Goal: Task Accomplishment & Management: Manage account settings

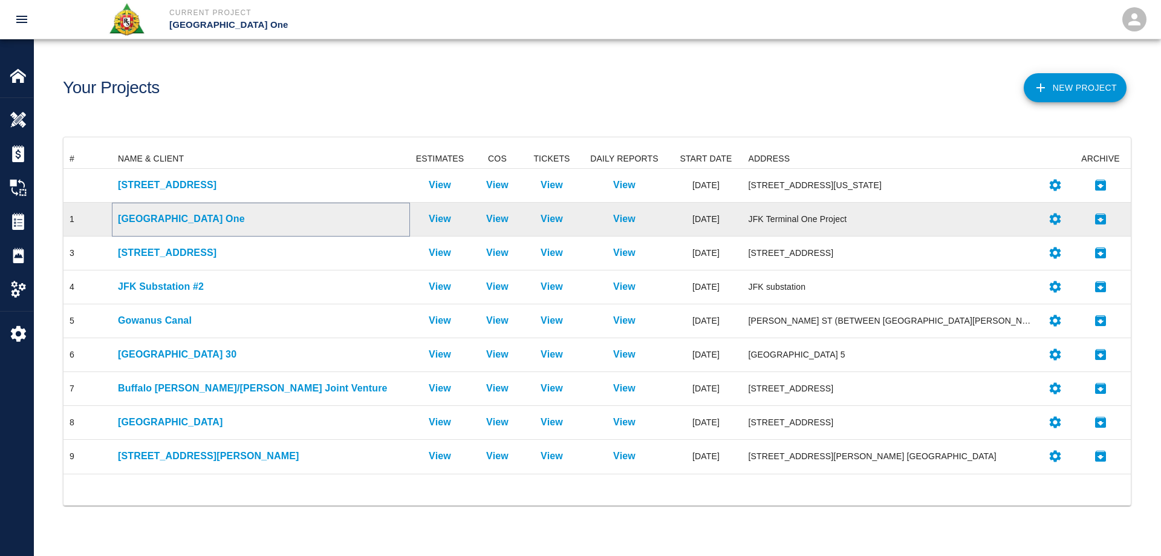
click at [167, 224] on p "[GEOGRAPHIC_DATA] One" at bounding box center [261, 219] width 286 height 15
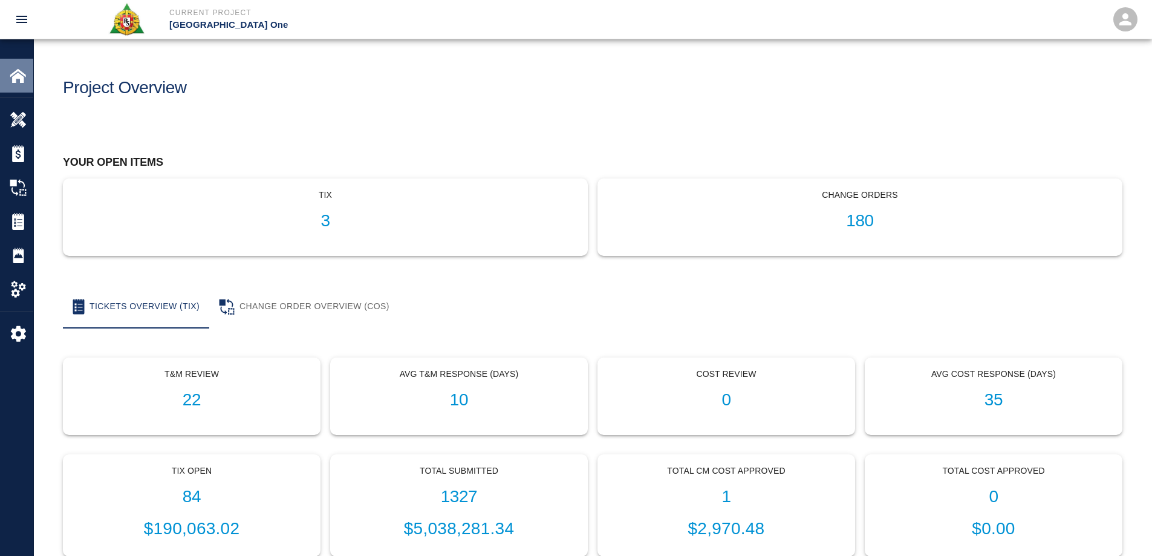
click at [24, 73] on img at bounding box center [18, 75] width 17 height 17
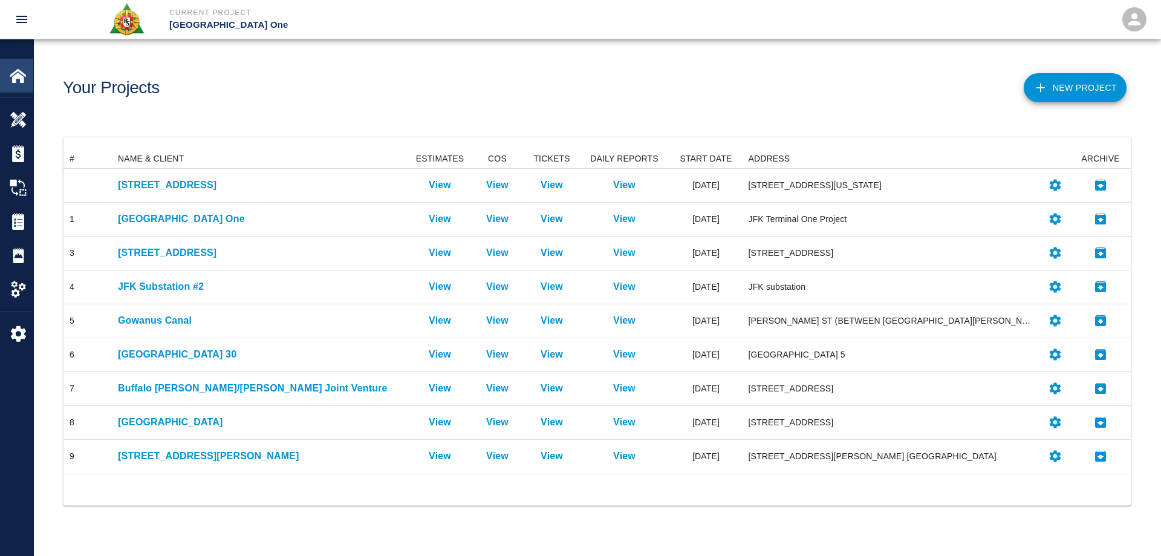
scroll to position [315, 1058]
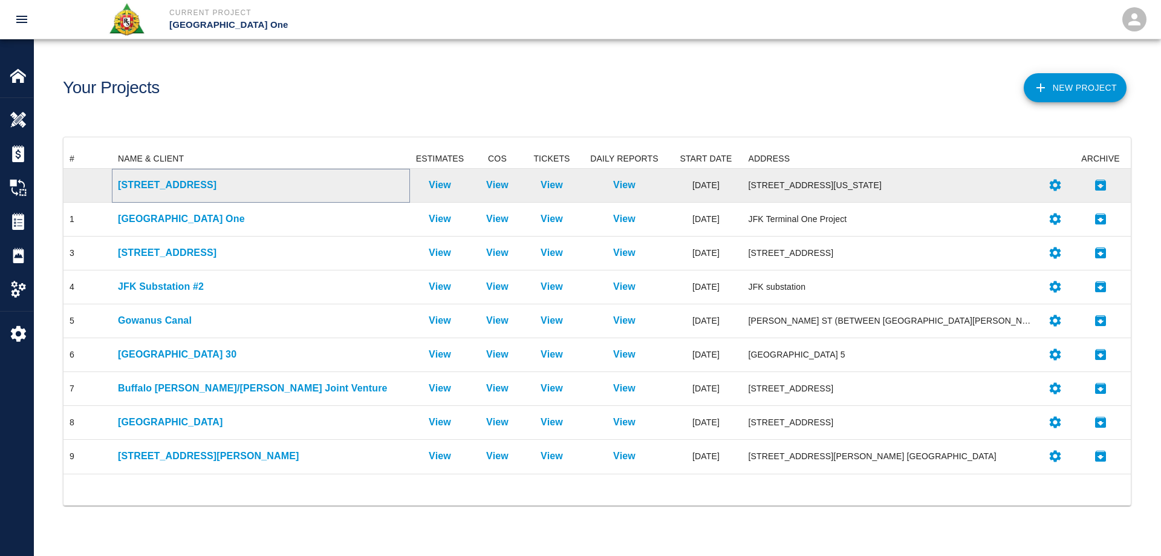
click at [158, 184] on p "270 Park Ave" at bounding box center [261, 185] width 286 height 15
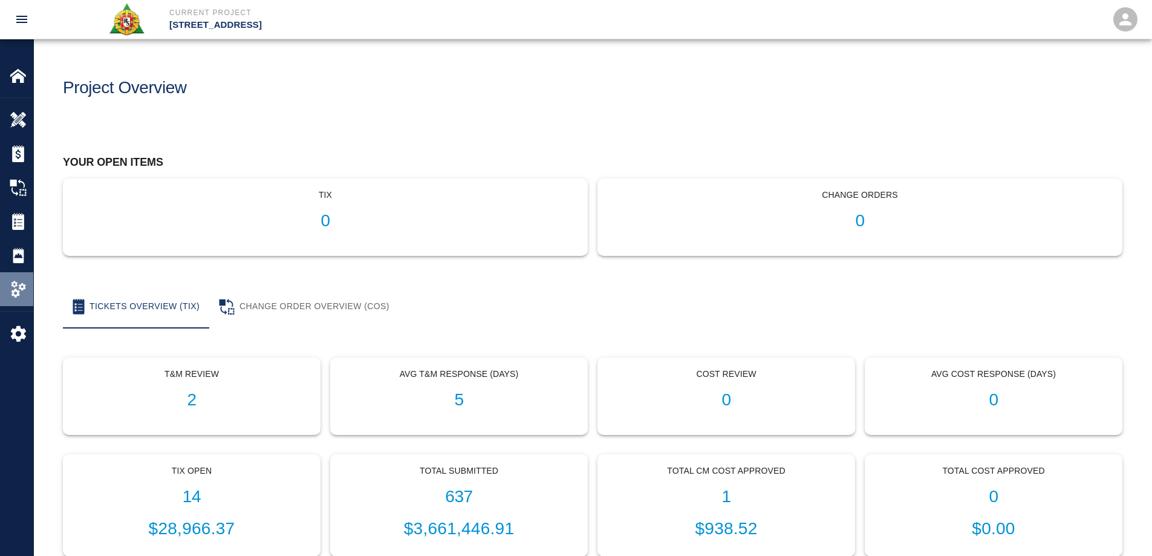
click at [12, 284] on img at bounding box center [18, 289] width 17 height 17
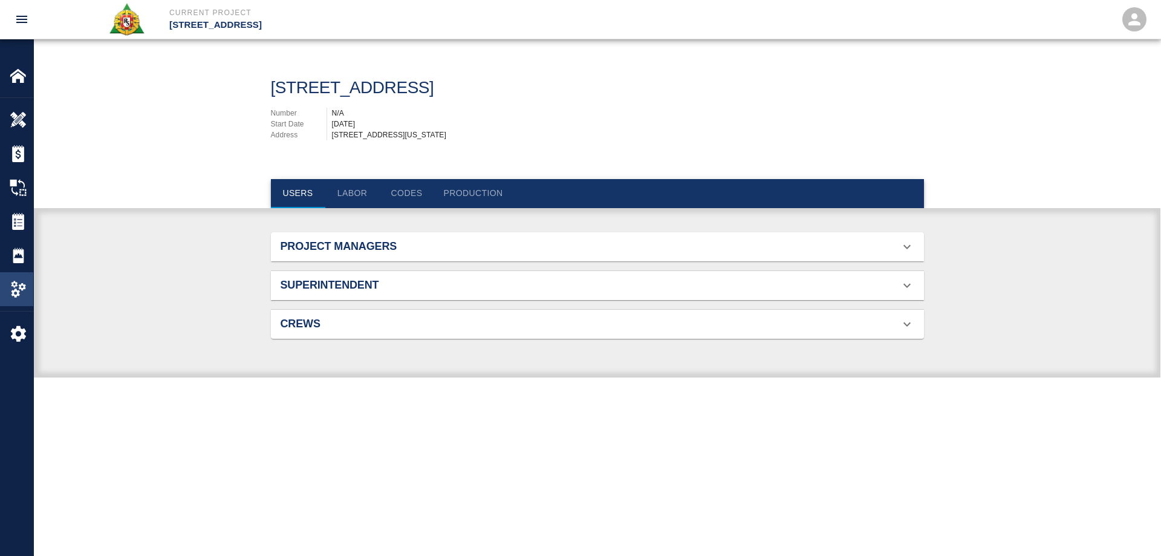
scroll to position [78, 625]
click at [353, 201] on button "Labor" at bounding box center [352, 193] width 54 height 29
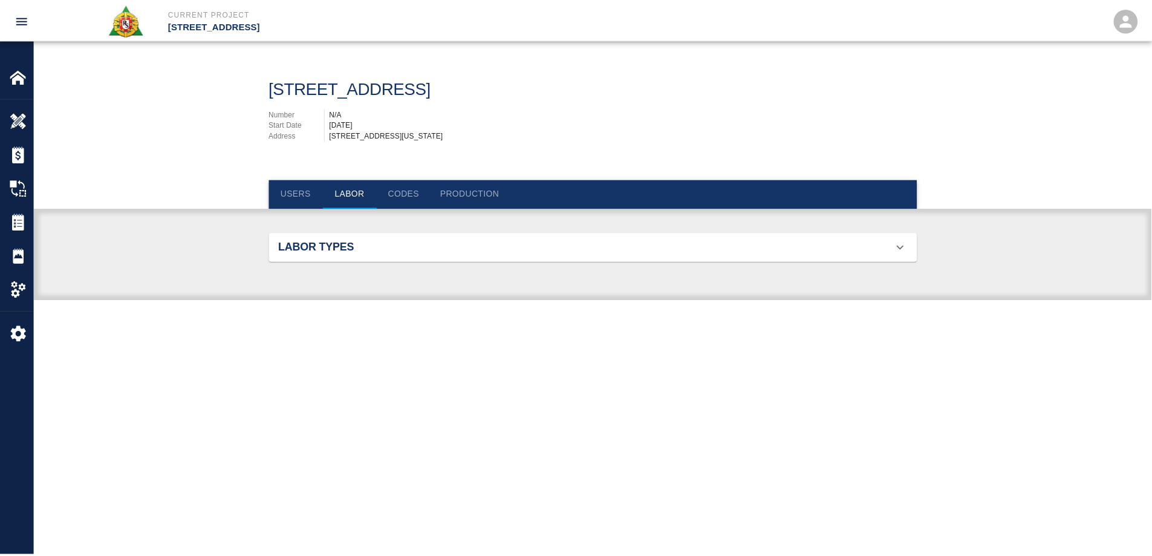
scroll to position [857, 625]
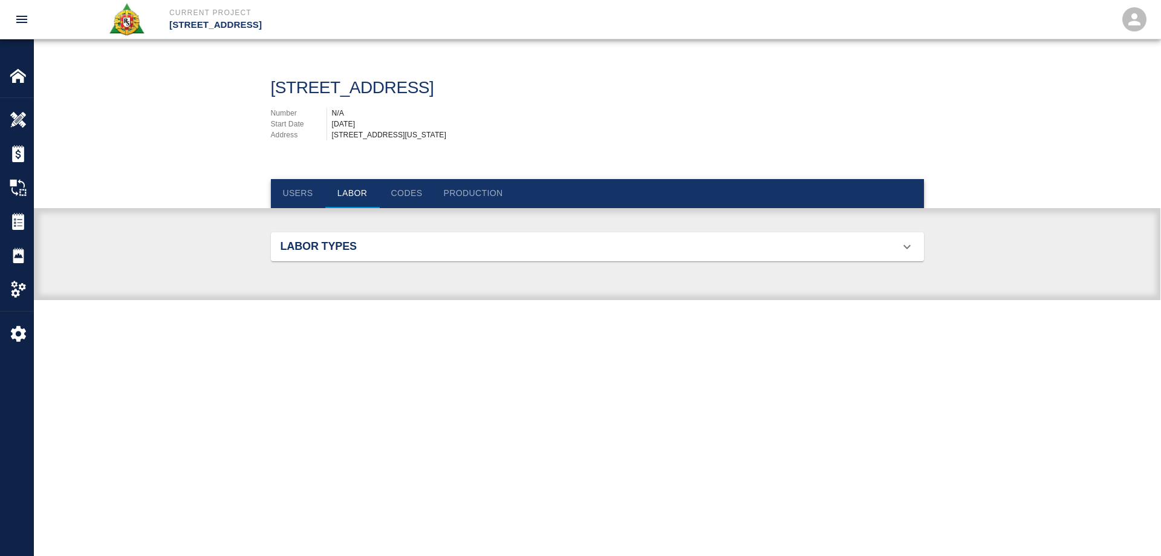
click at [786, 253] on div "Labor Types" at bounding box center [590, 246] width 619 height 13
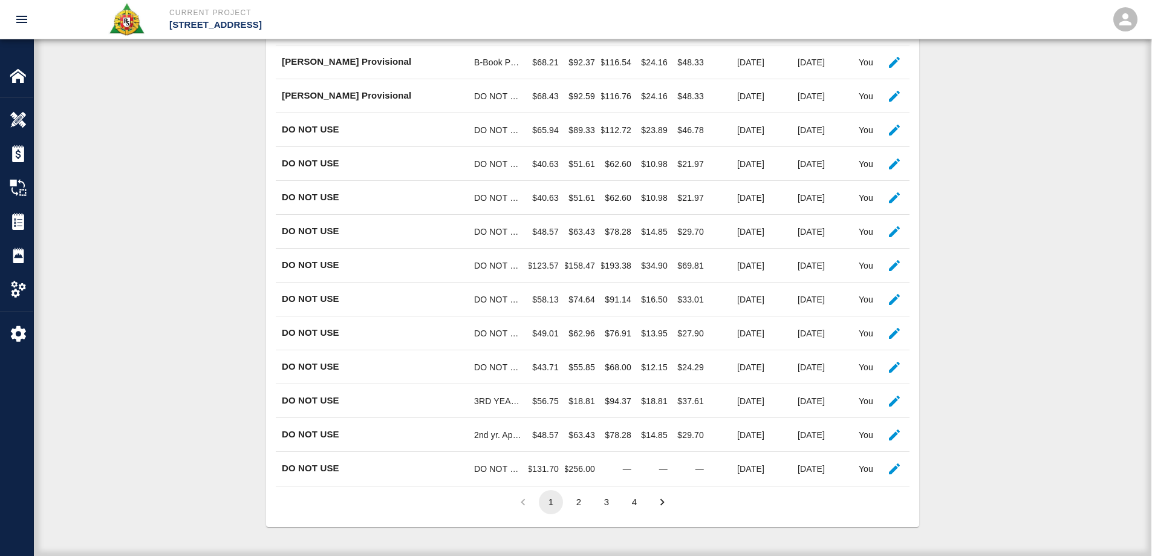
scroll to position [696, 0]
click at [581, 506] on button "2" at bounding box center [579, 502] width 24 height 24
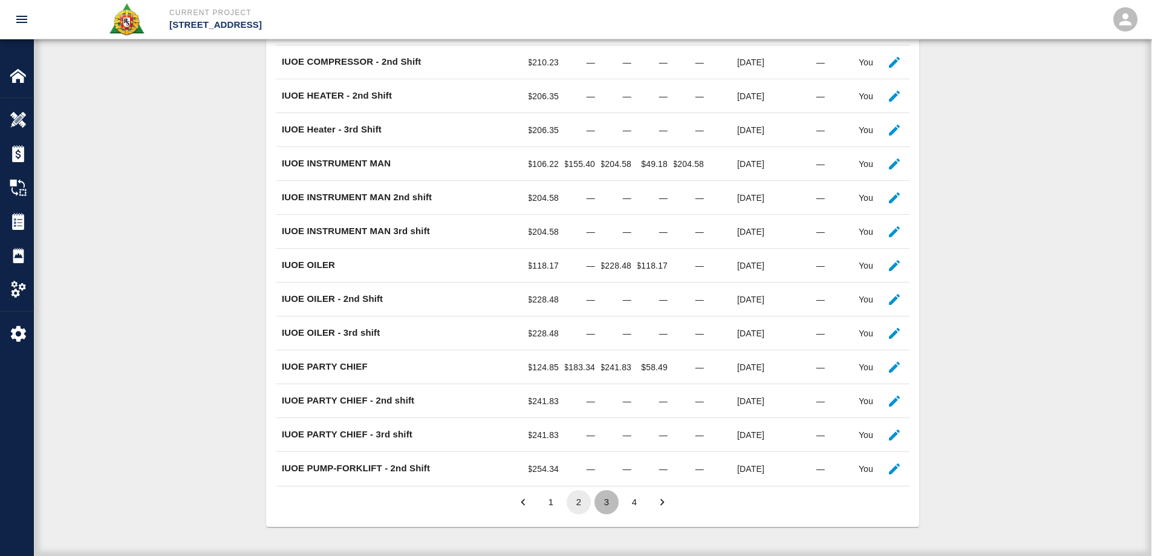
click at [605, 508] on button "3" at bounding box center [607, 502] width 24 height 24
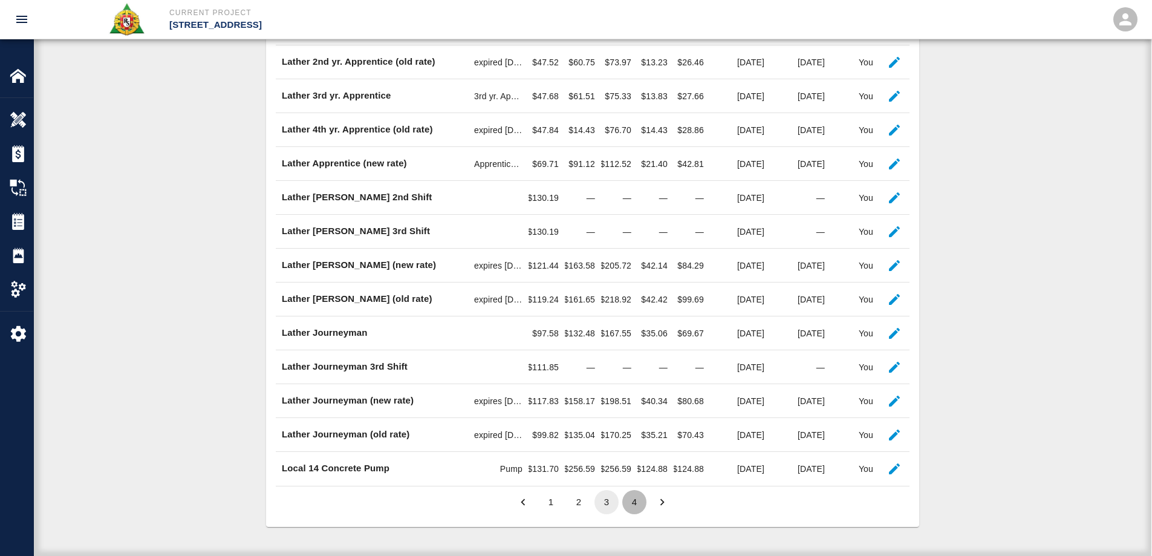
click at [631, 498] on button "4" at bounding box center [634, 502] width 24 height 24
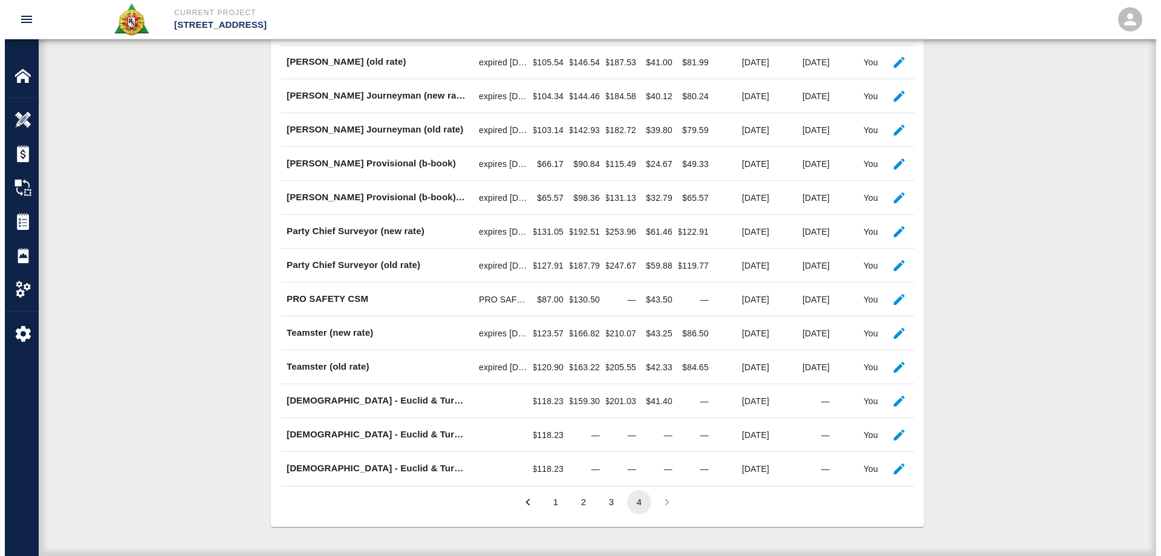
scroll to position [561, 0]
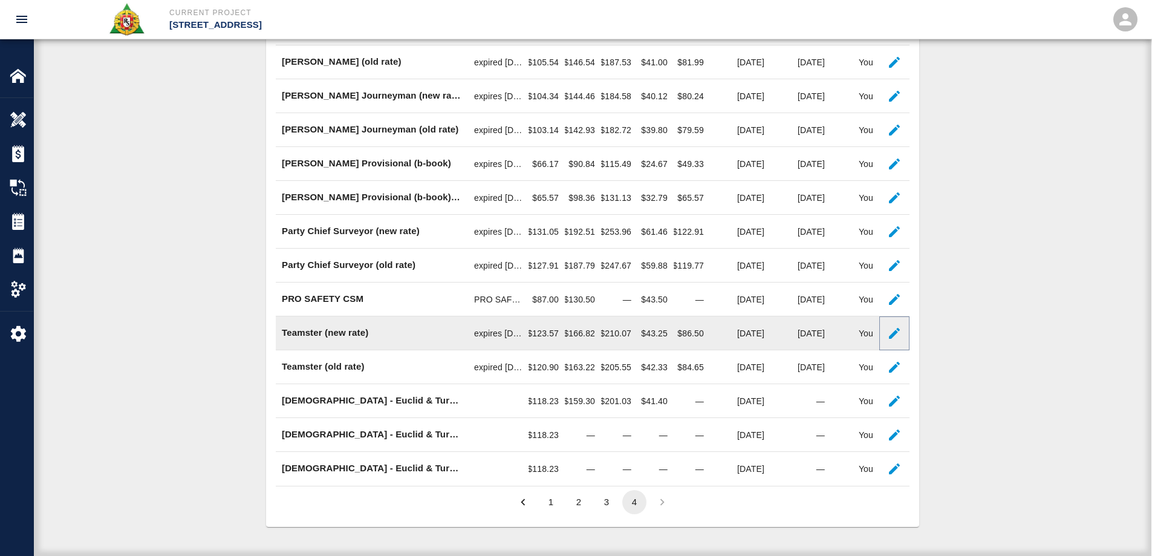
click at [890, 337] on icon "button" at bounding box center [894, 333] width 11 height 11
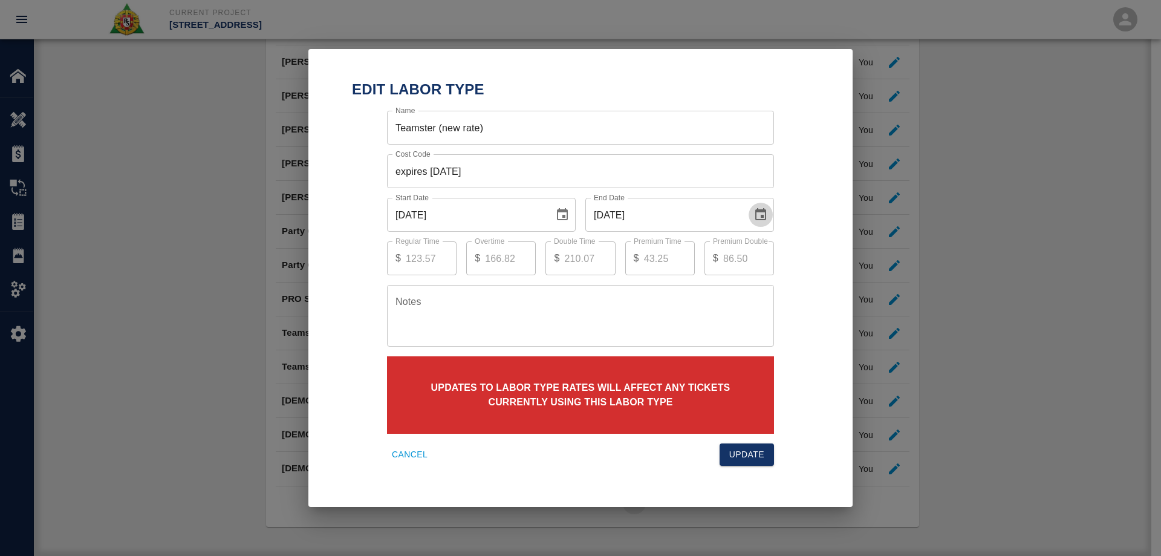
click at [763, 217] on icon "Choose date, selected date is Aug 31, 2025" at bounding box center [760, 214] width 11 height 12
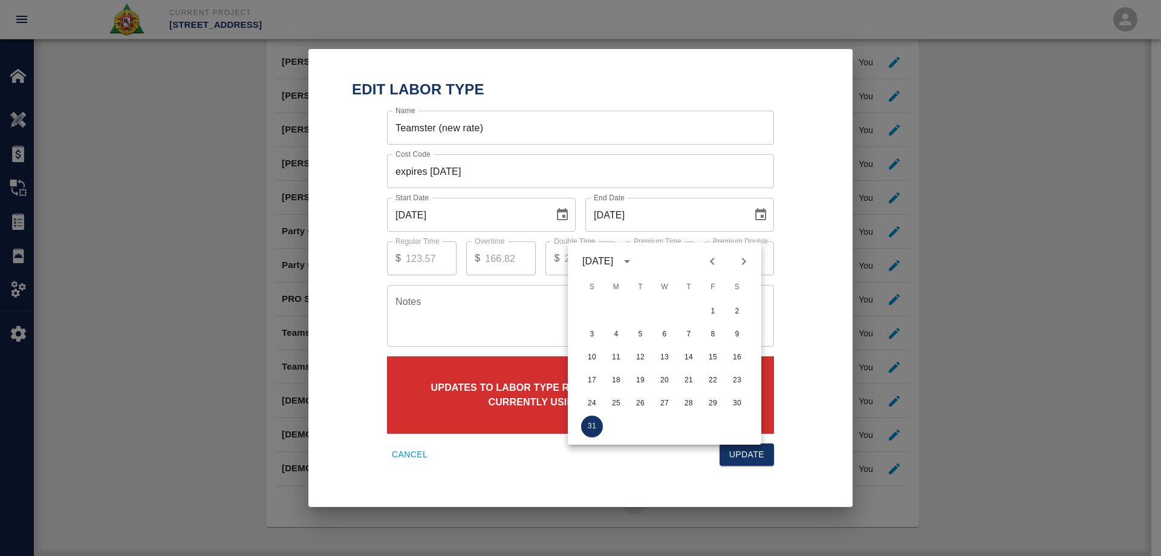
click at [746, 255] on icon "Next month" at bounding box center [744, 261] width 15 height 15
click at [651, 393] on button "30" at bounding box center [641, 404] width 22 height 22
type input "09/30/2025"
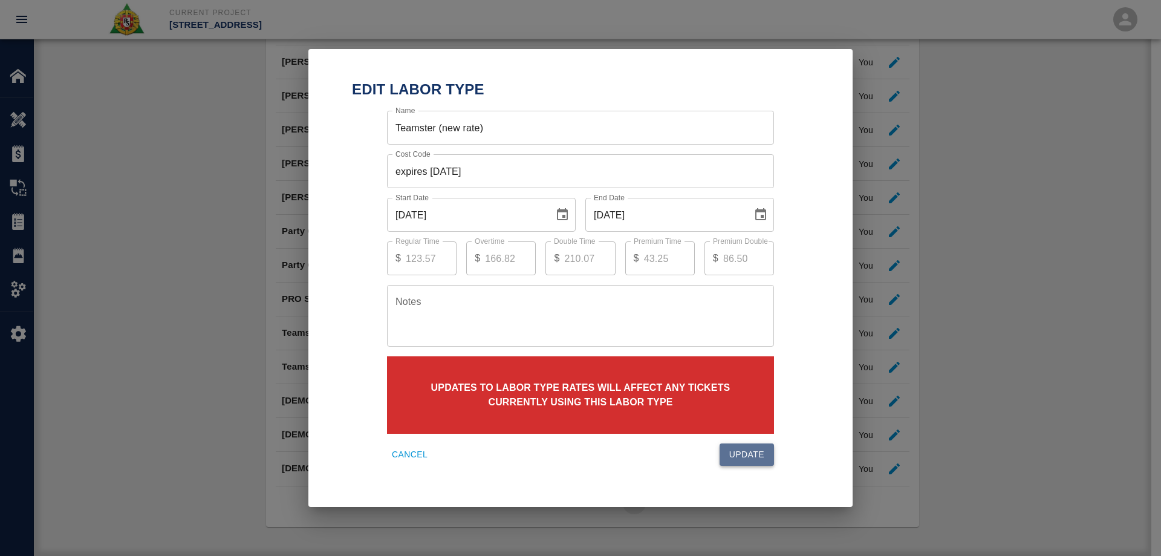
click at [748, 451] on button "Update" at bounding box center [747, 454] width 54 height 22
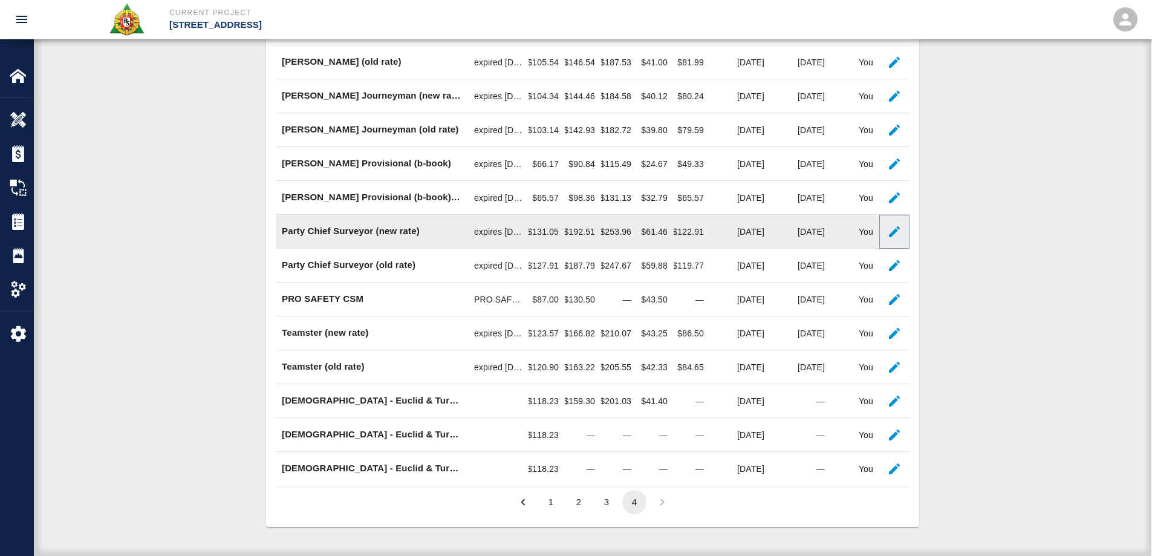
click at [896, 230] on icon "button" at bounding box center [894, 231] width 11 height 11
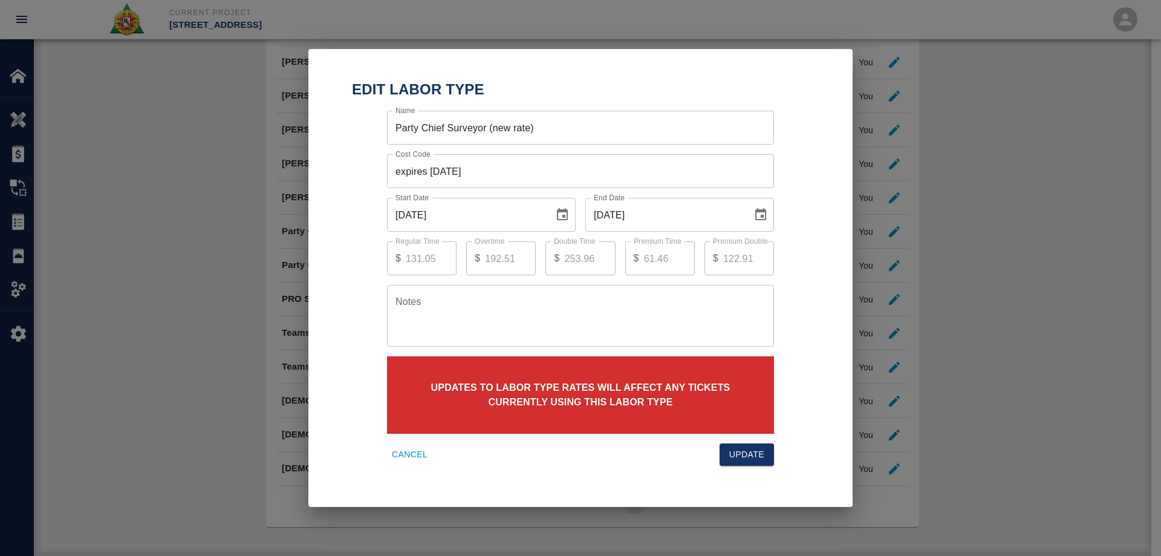
click at [763, 211] on icon "Choose date, selected date is Aug 31, 2025" at bounding box center [760, 214] width 11 height 12
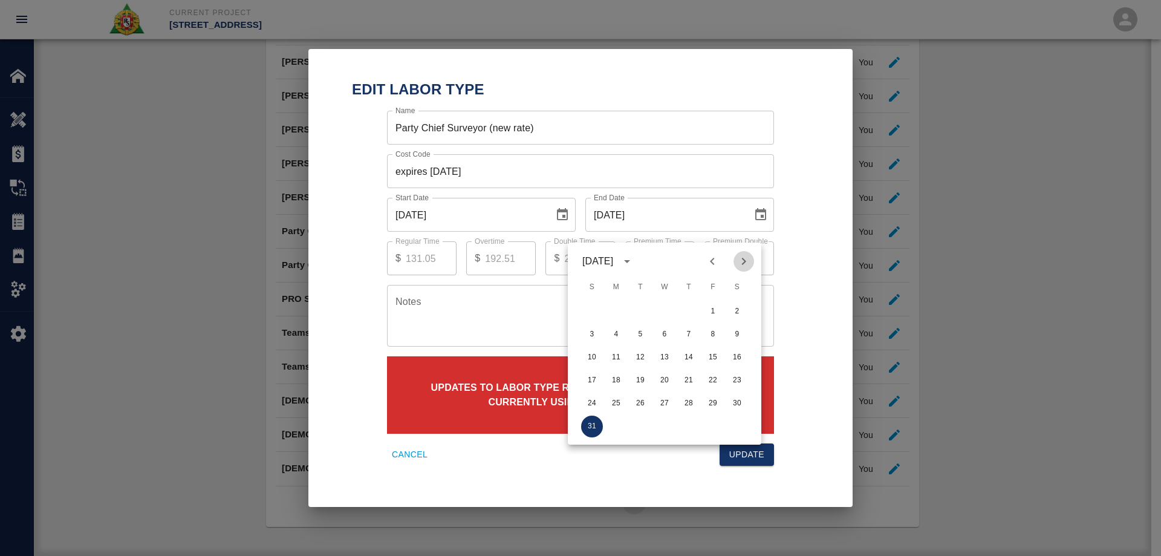
click at [746, 254] on icon "Next month" at bounding box center [744, 261] width 15 height 15
click at [639, 393] on button "30" at bounding box center [641, 404] width 22 height 22
type input "09/30/2025"
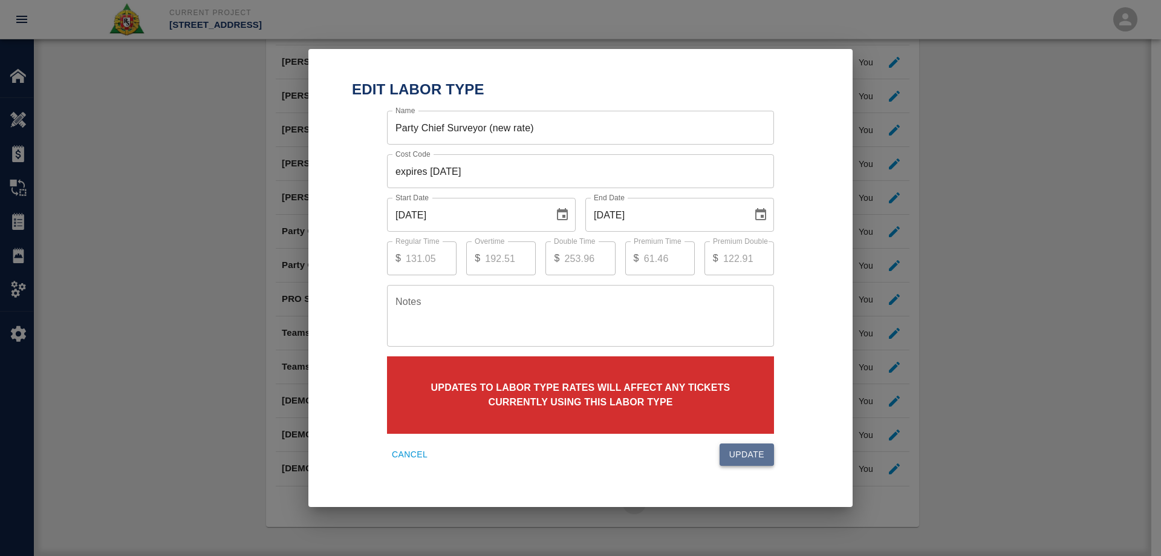
click at [749, 457] on button "Update" at bounding box center [747, 454] width 54 height 22
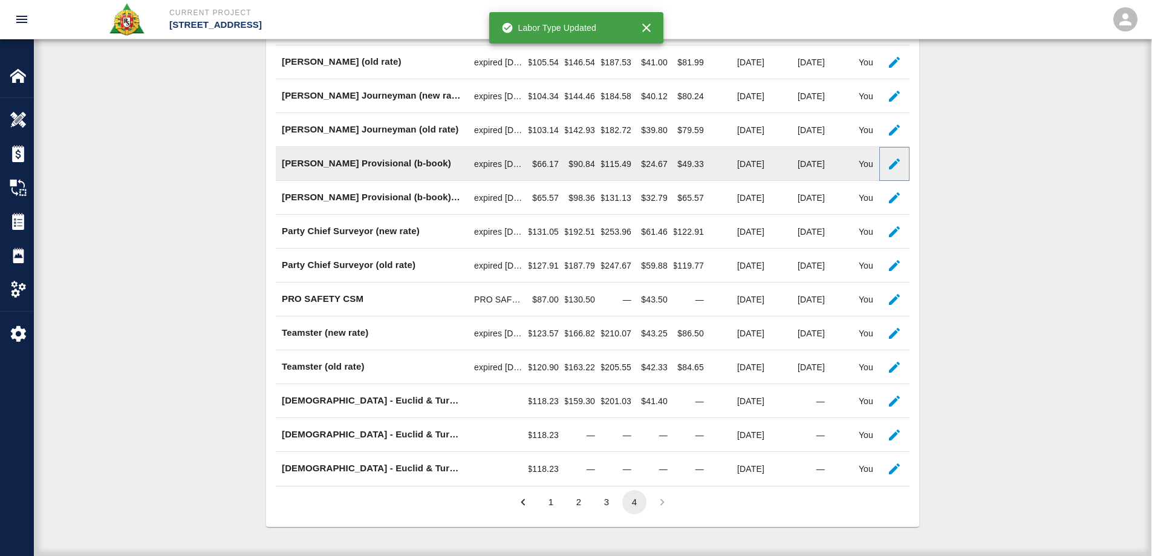
click at [887, 166] on button "button" at bounding box center [894, 164] width 24 height 24
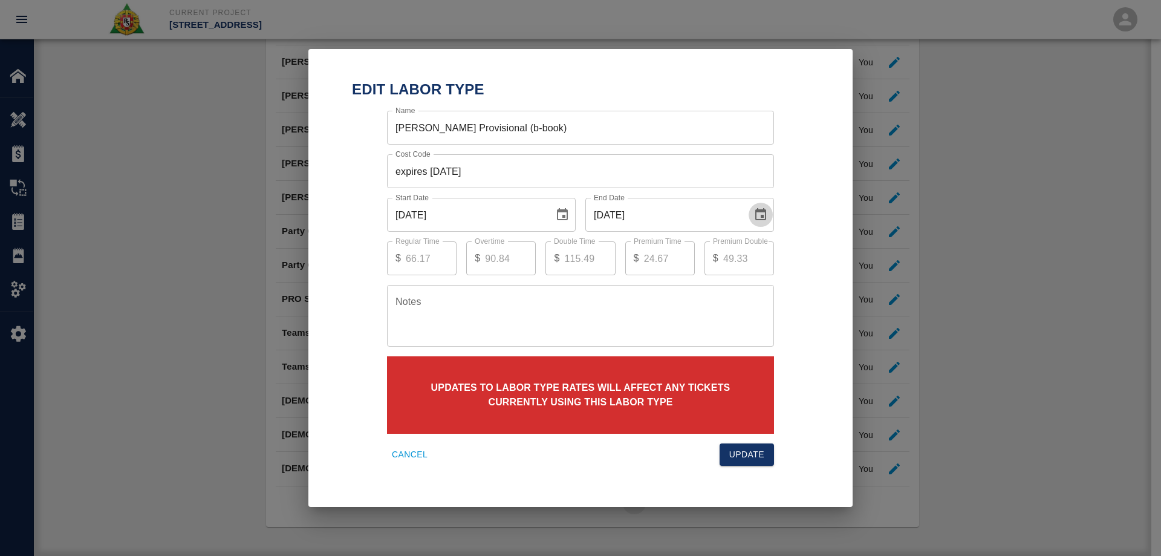
click at [760, 213] on icon "Choose date, selected date is Aug 31, 2025" at bounding box center [761, 214] width 15 height 15
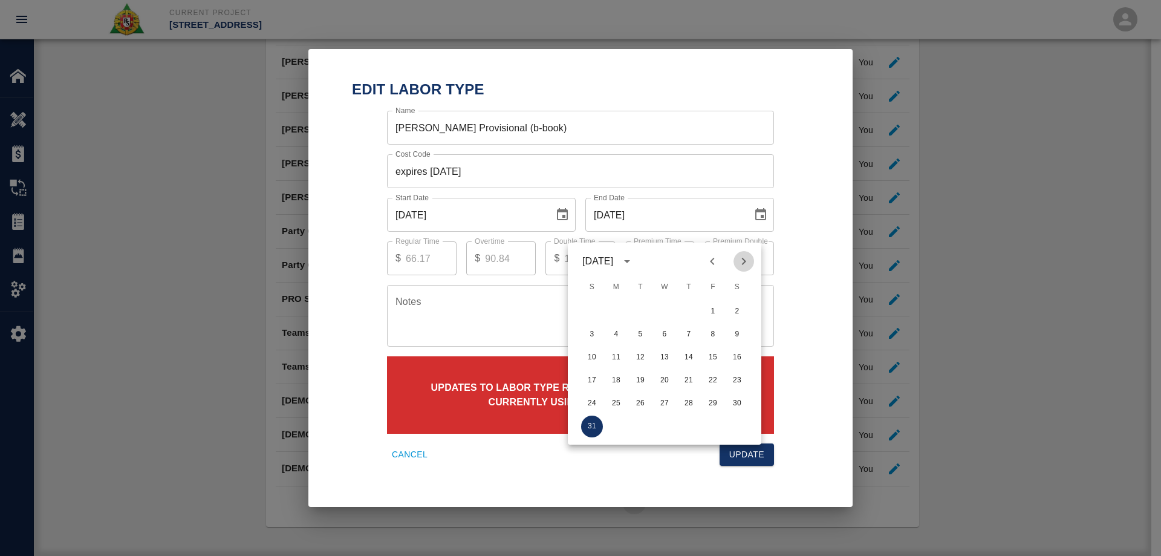
click at [738, 254] on icon "Next month" at bounding box center [744, 261] width 15 height 15
drag, startPoint x: 640, startPoint y: 398, endPoint x: 704, endPoint y: 432, distance: 72.8
click at [640, 397] on button "30" at bounding box center [641, 404] width 22 height 22
type input "09/30/2025"
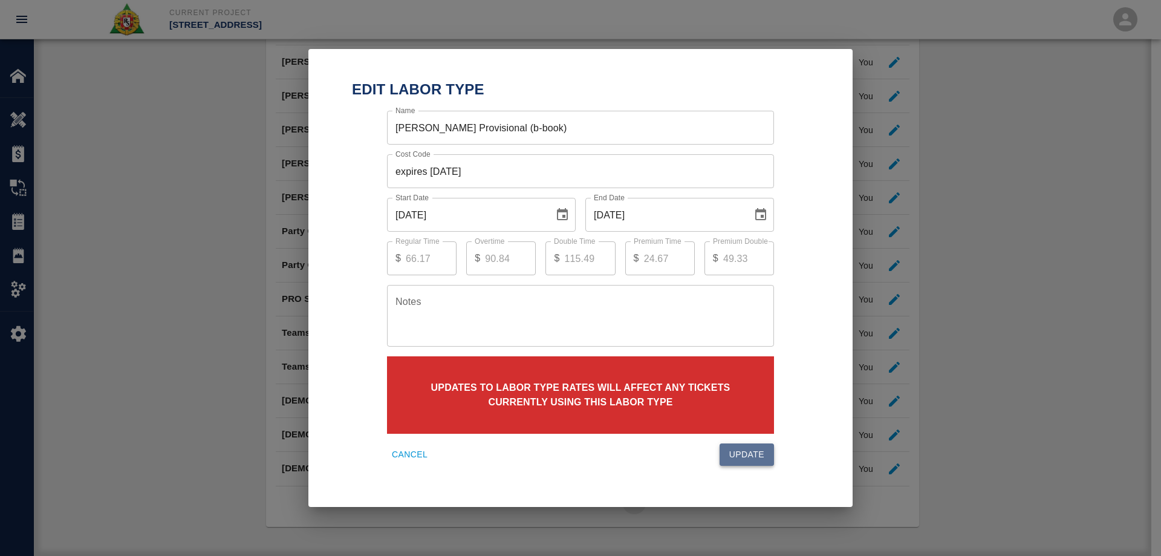
click at [748, 461] on button "Update" at bounding box center [747, 454] width 54 height 22
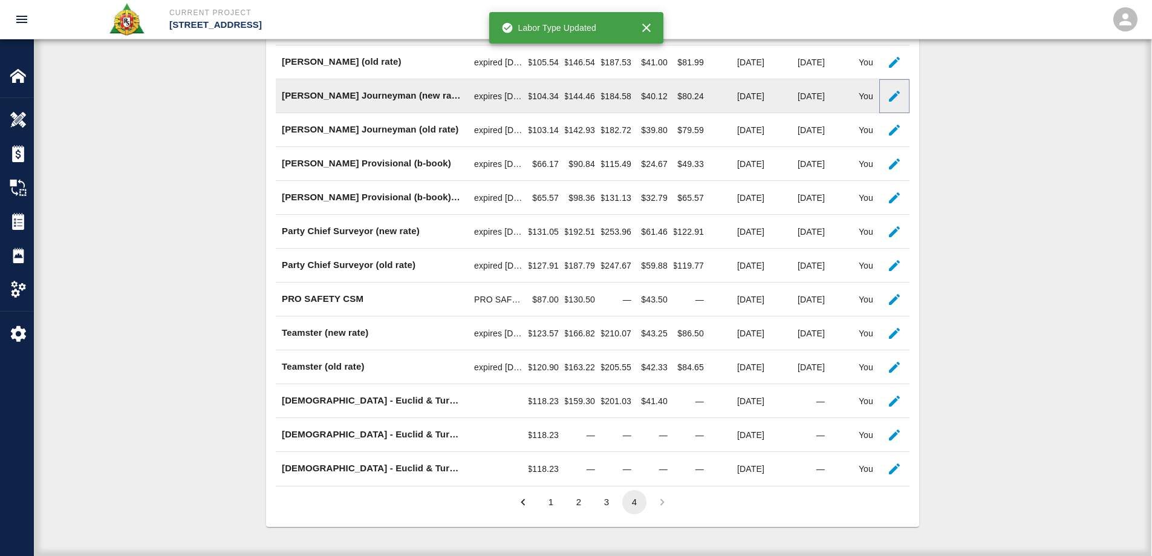
click at [896, 93] on icon "button" at bounding box center [894, 96] width 11 height 11
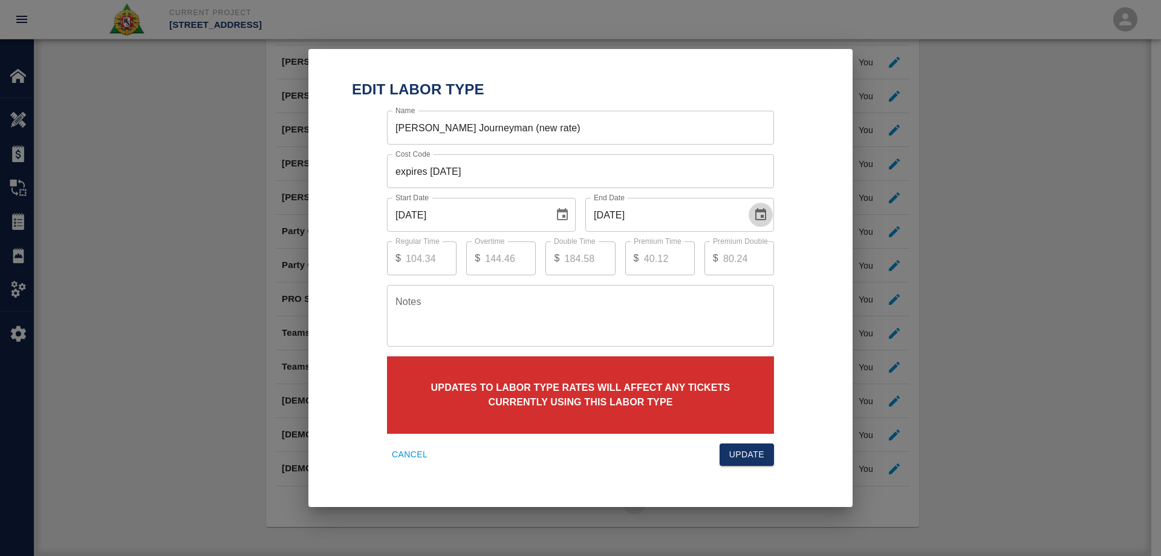
click at [769, 206] on button "Choose date, selected date is Aug 31, 2025" at bounding box center [761, 215] width 24 height 24
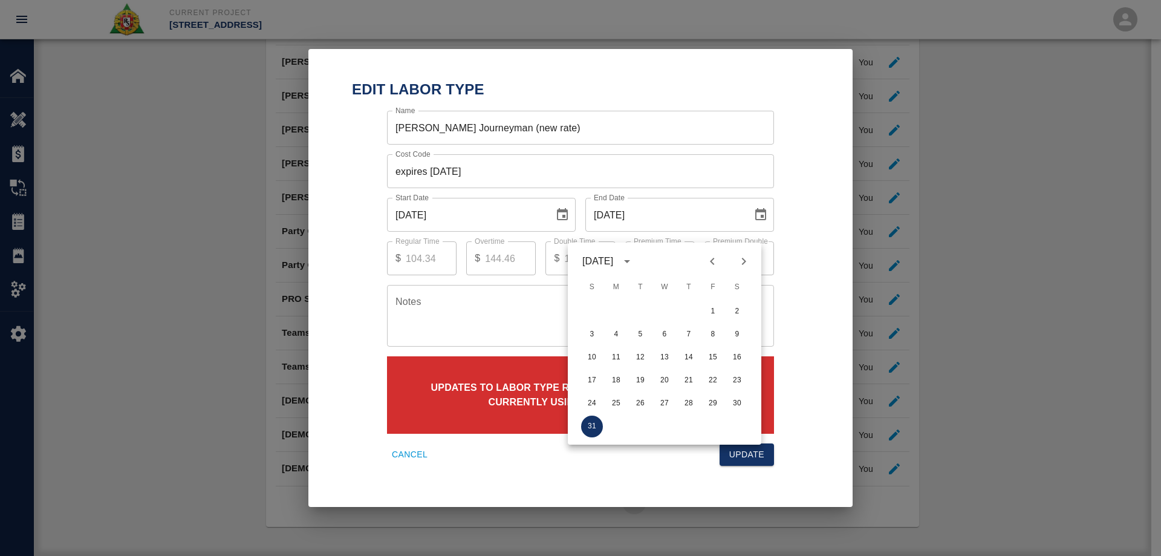
click at [741, 254] on icon "Next month" at bounding box center [744, 261] width 15 height 15
drag, startPoint x: 639, startPoint y: 394, endPoint x: 716, endPoint y: 418, distance: 80.4
click at [646, 395] on button "30" at bounding box center [641, 404] width 22 height 22
type input "09/30/2025"
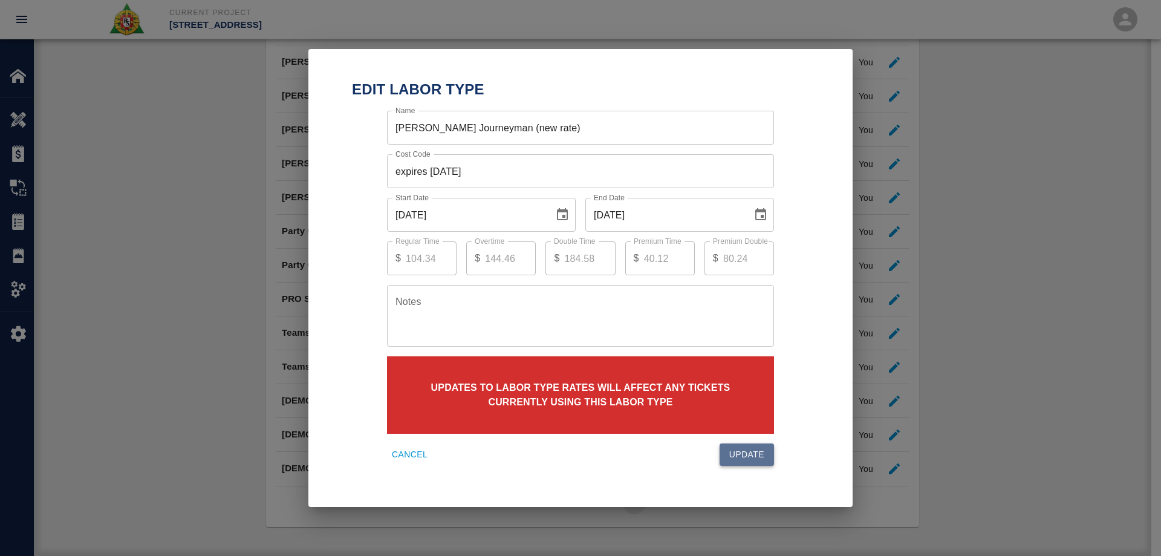
click at [769, 450] on button "Update" at bounding box center [747, 454] width 54 height 22
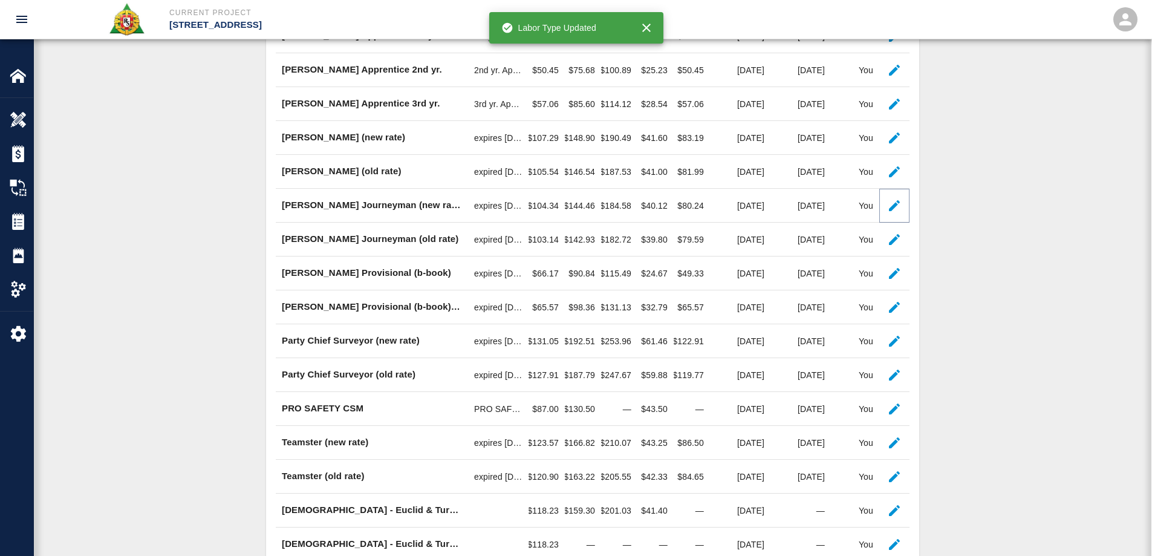
scroll to position [440, 0]
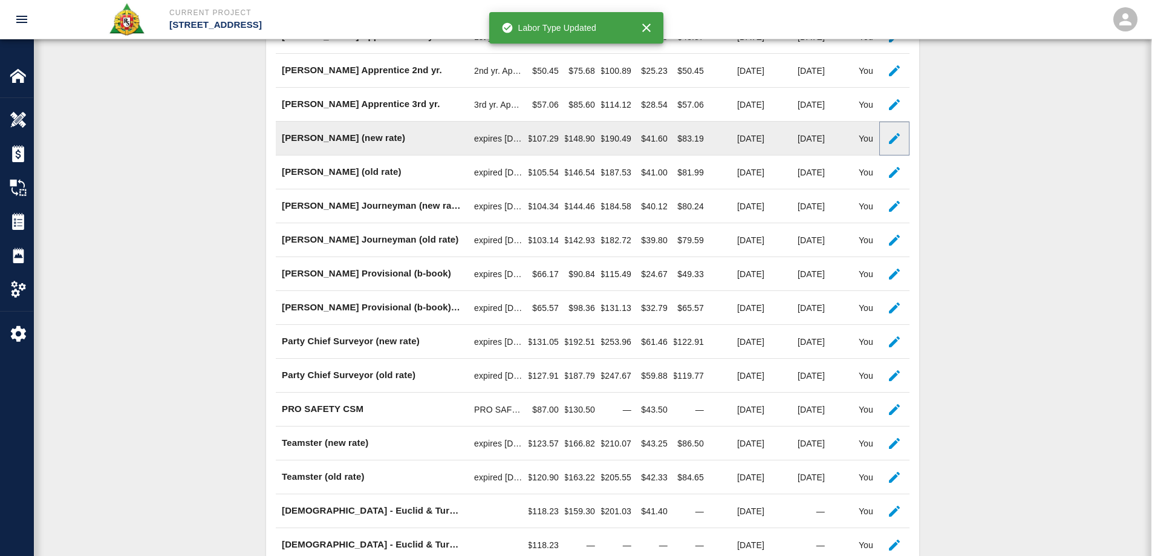
click at [890, 146] on icon "button" at bounding box center [894, 138] width 15 height 15
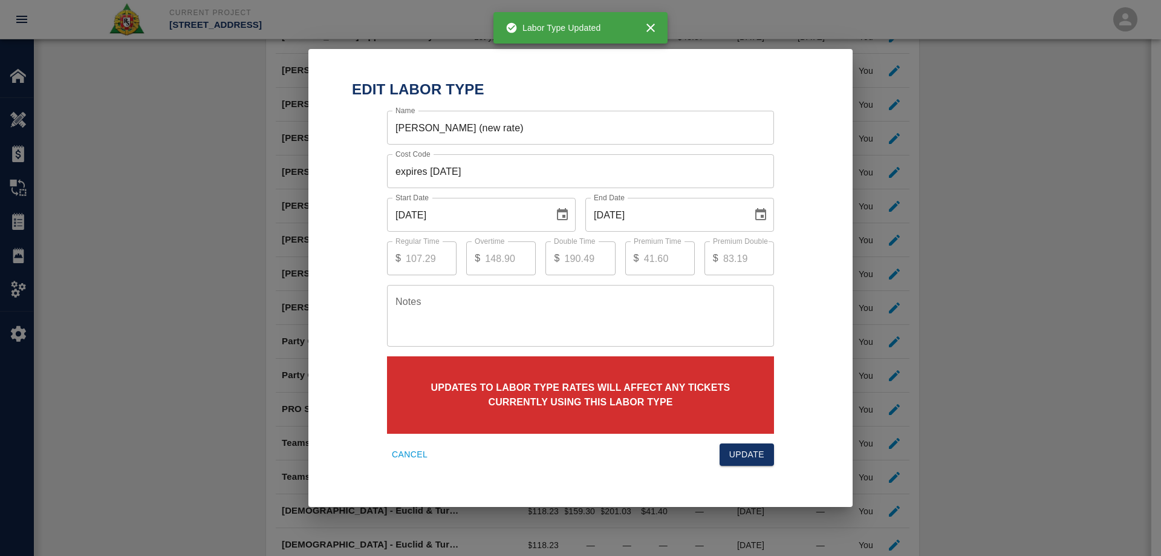
click at [762, 212] on icon "Choose date, selected date is Aug 31, 2025" at bounding box center [760, 214] width 11 height 12
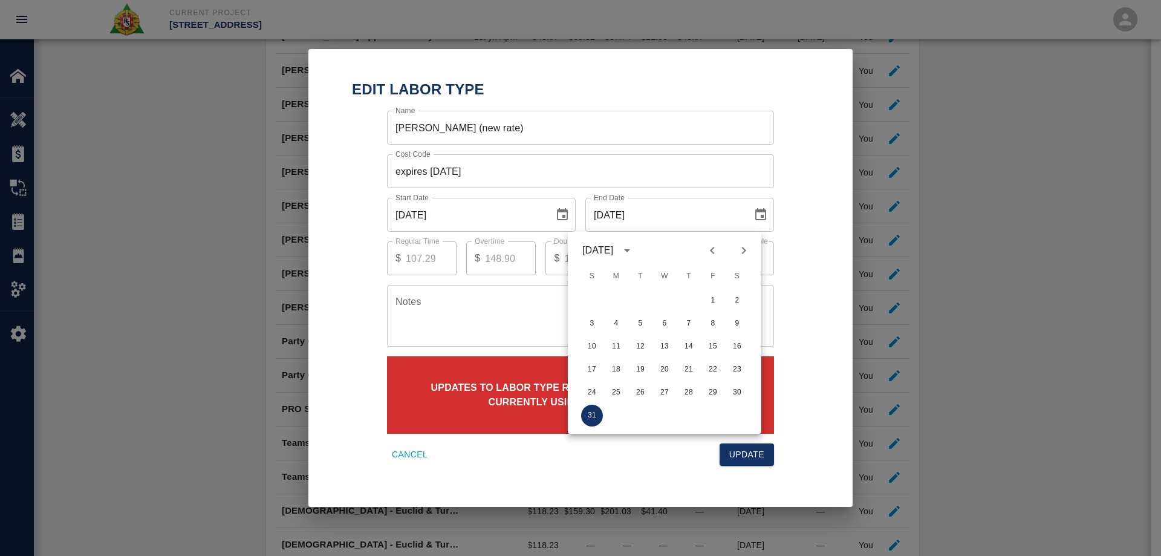
click at [746, 255] on icon "Next month" at bounding box center [744, 250] width 15 height 15
click at [637, 385] on button "30" at bounding box center [641, 393] width 22 height 22
type input "09/30/2025"
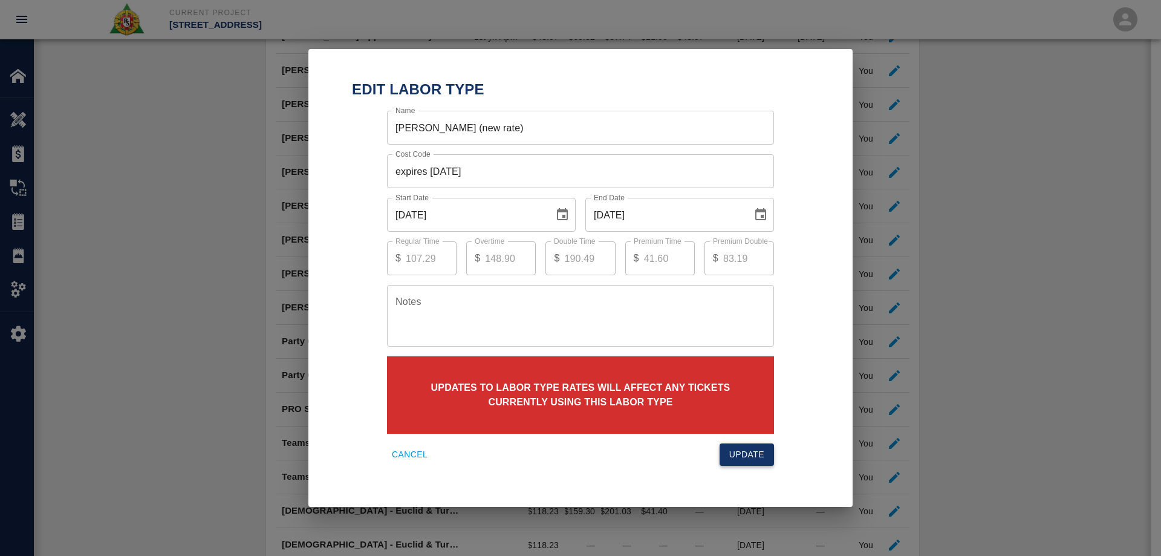
click at [741, 455] on button "Update" at bounding box center [747, 454] width 54 height 22
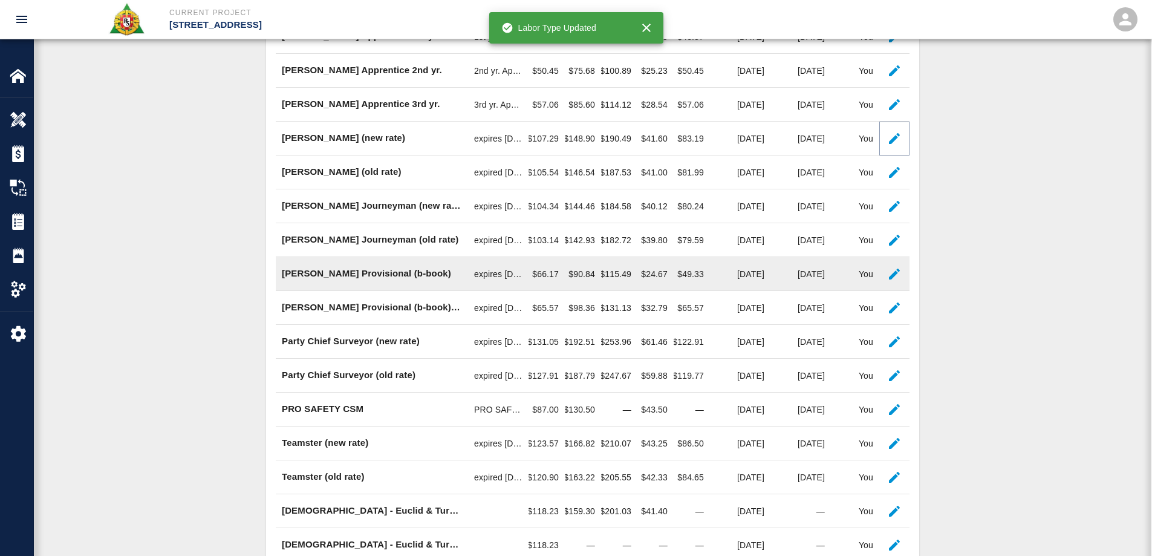
scroll to position [198, 0]
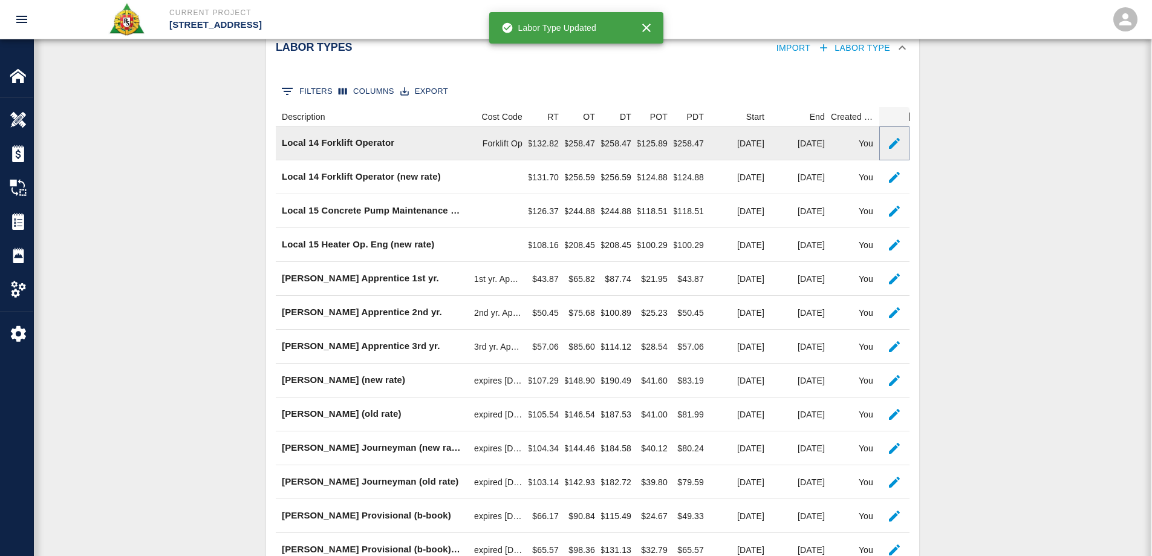
click at [900, 148] on icon "button" at bounding box center [894, 143] width 15 height 15
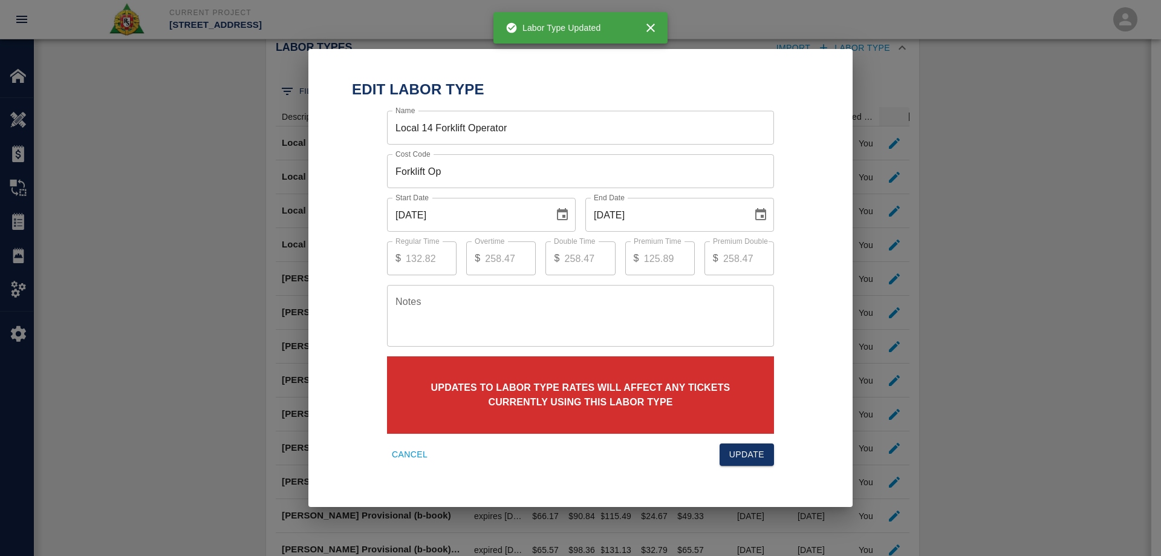
click at [758, 218] on icon "Choose date, selected date is Aug 31, 2025" at bounding box center [761, 214] width 15 height 15
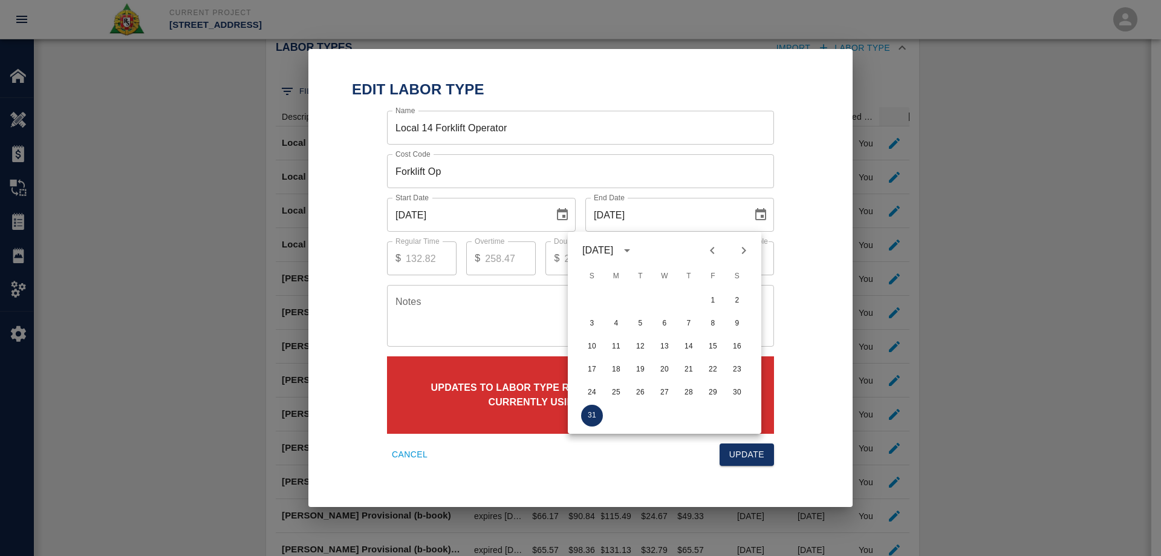
click at [747, 253] on icon "Next month" at bounding box center [744, 250] width 15 height 15
click at [644, 390] on button "30" at bounding box center [641, 393] width 22 height 22
type input "09/30/2025"
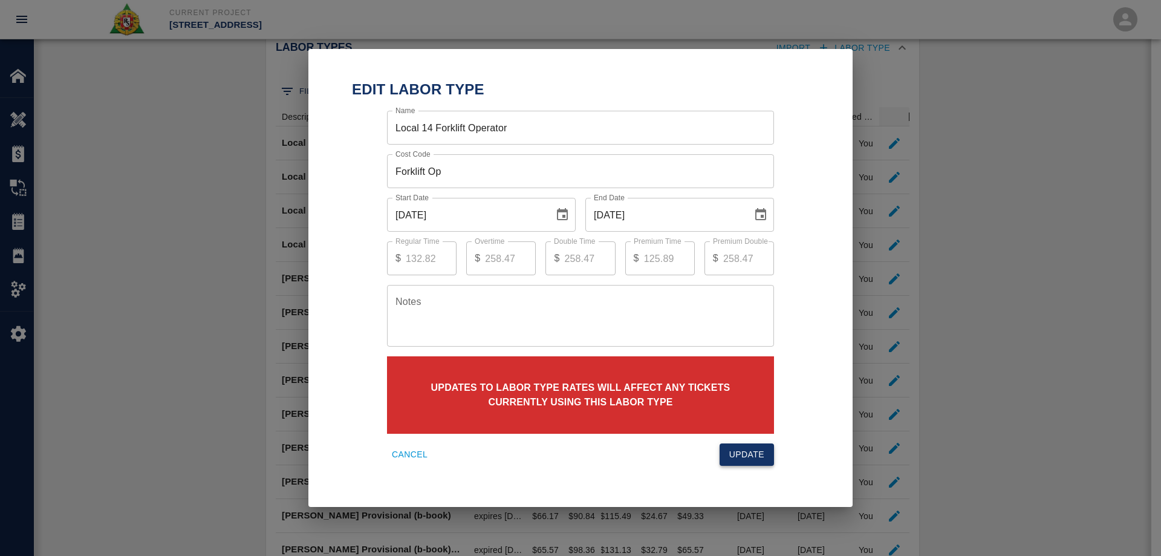
click at [761, 460] on button "Update" at bounding box center [747, 454] width 54 height 22
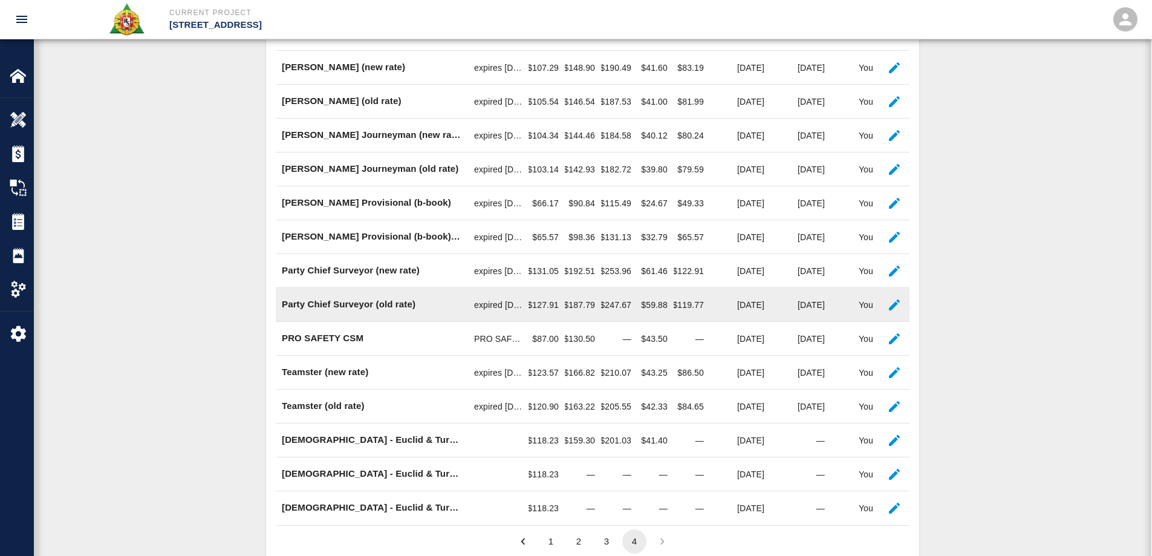
scroll to position [561, 0]
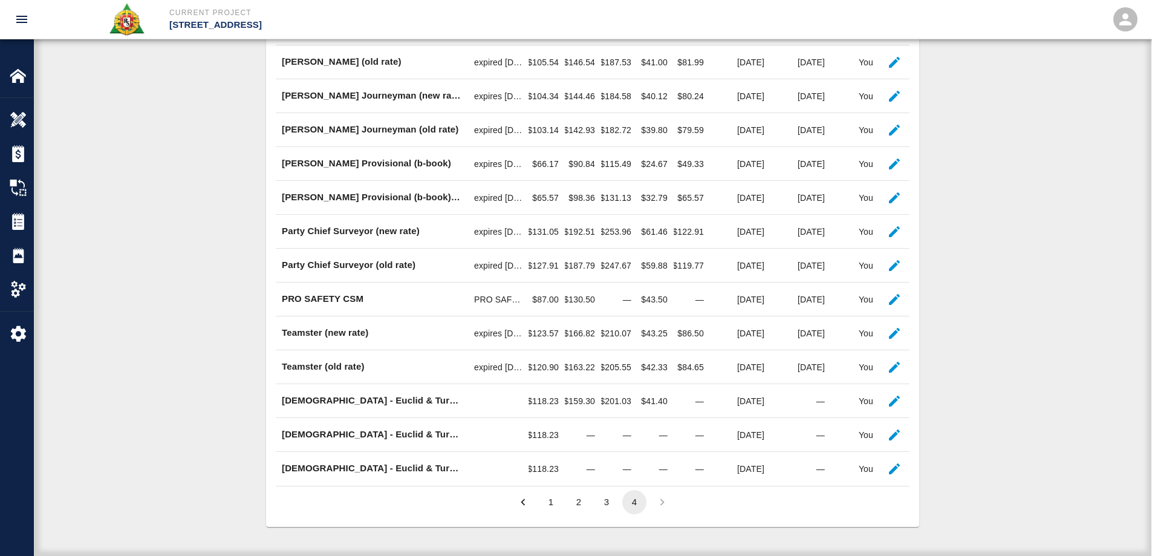
click at [608, 504] on button "3" at bounding box center [607, 502] width 24 height 24
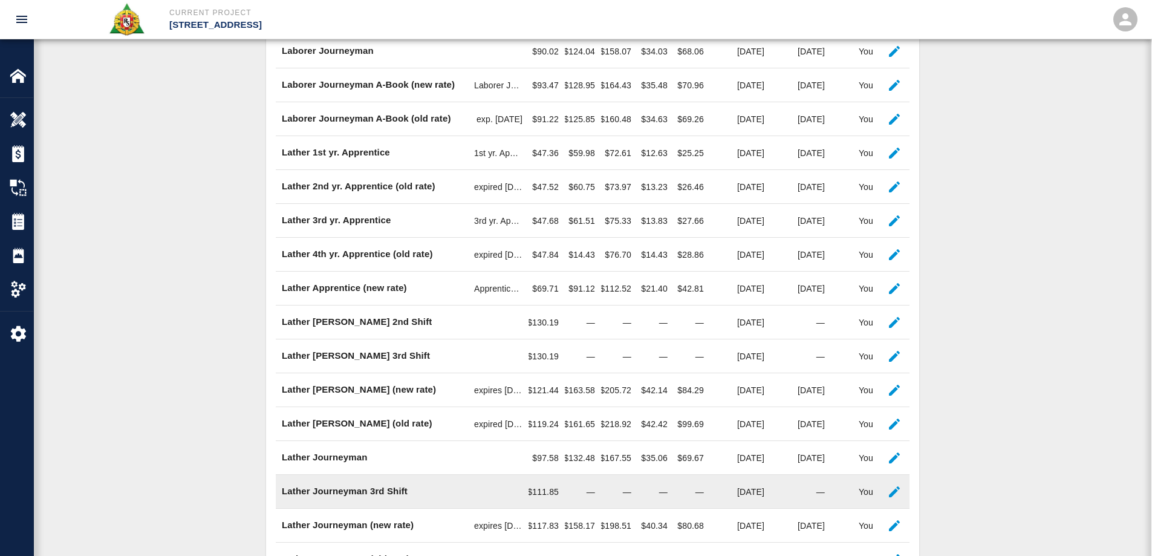
scroll to position [696, 0]
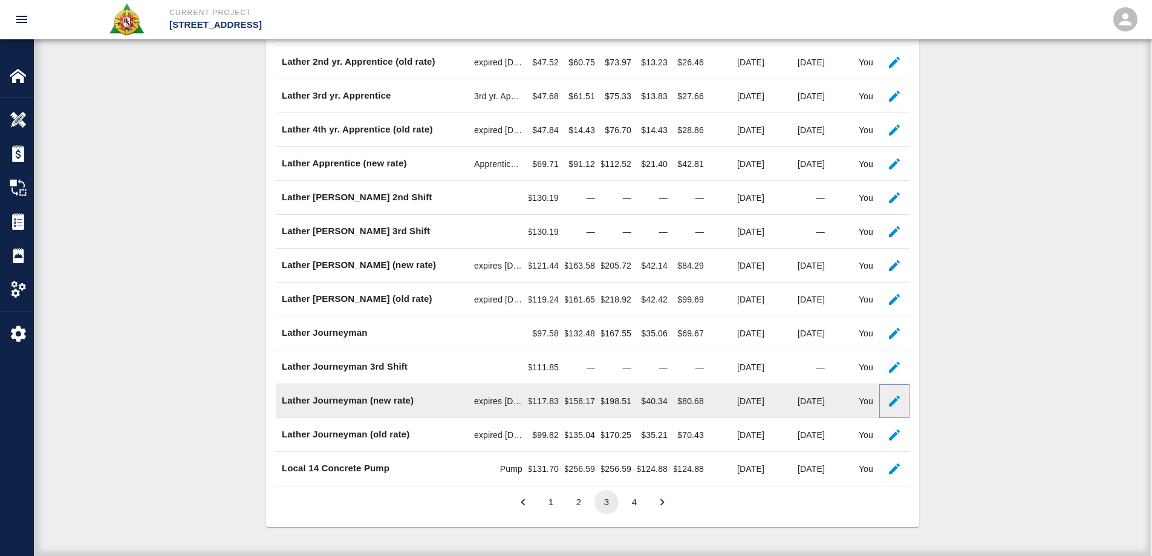
click at [888, 399] on icon "button" at bounding box center [894, 401] width 15 height 15
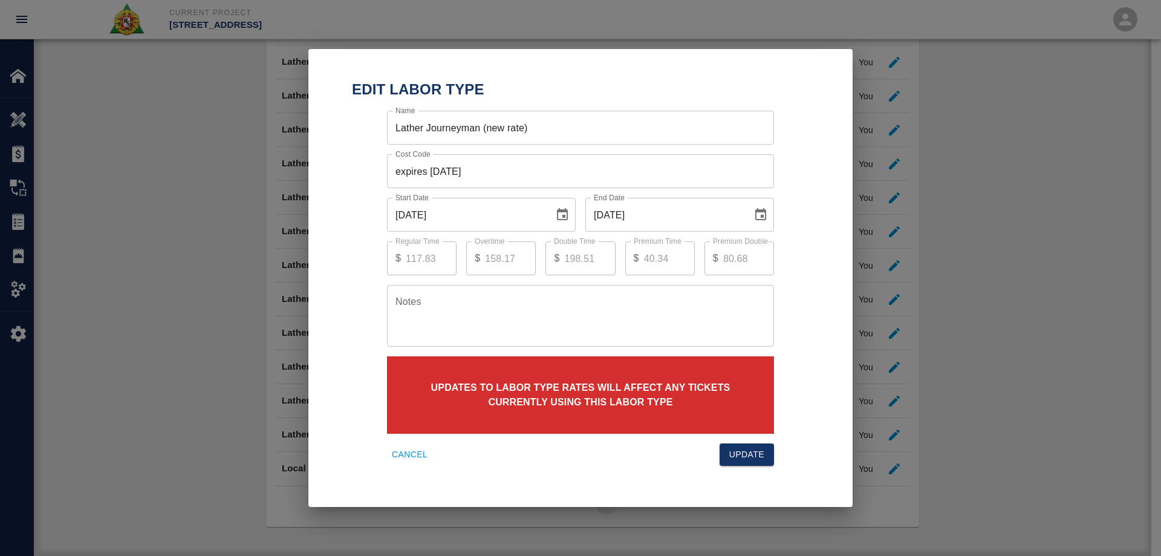
click at [758, 213] on icon "Choose date, selected date is Aug 31, 2025" at bounding box center [761, 214] width 15 height 15
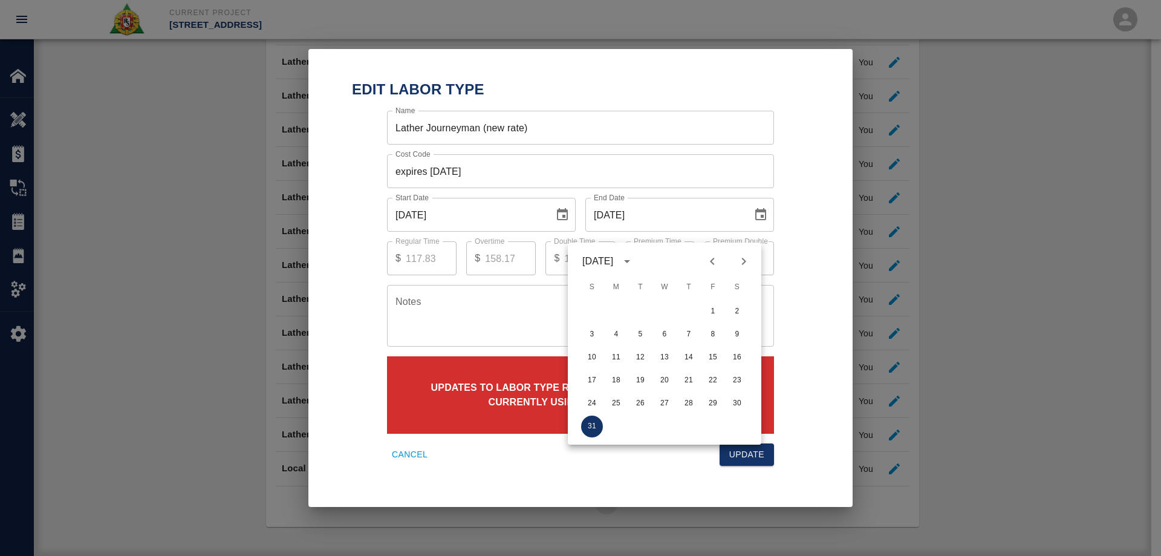
click at [749, 254] on icon "Next month" at bounding box center [744, 261] width 15 height 15
drag, startPoint x: 643, startPoint y: 394, endPoint x: 675, endPoint y: 396, distance: 32.1
click at [644, 394] on button "30" at bounding box center [641, 404] width 22 height 22
type input "09/30/2025"
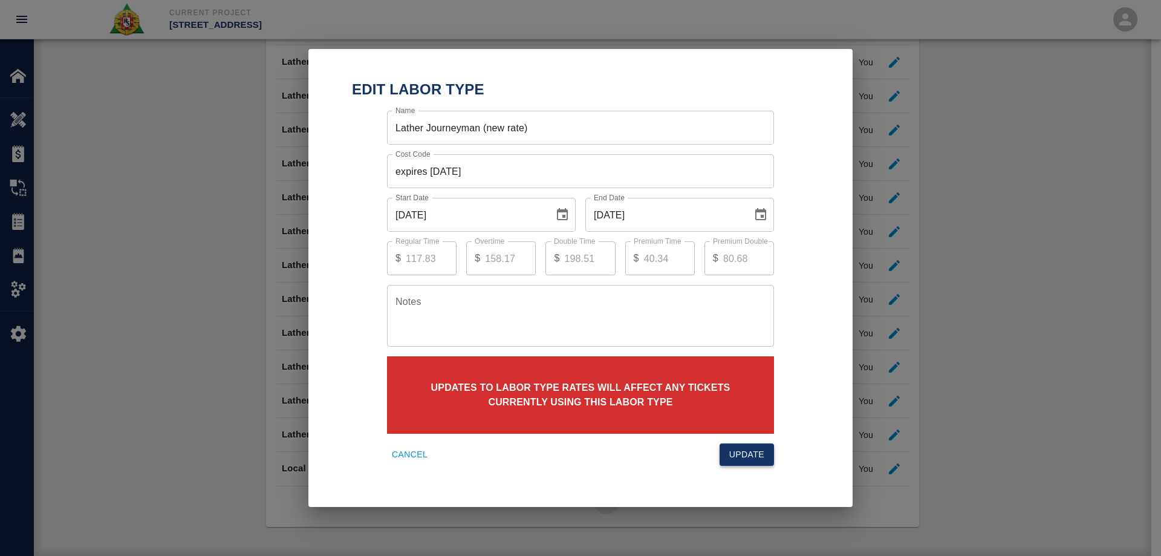
click at [752, 454] on button "Update" at bounding box center [747, 454] width 54 height 22
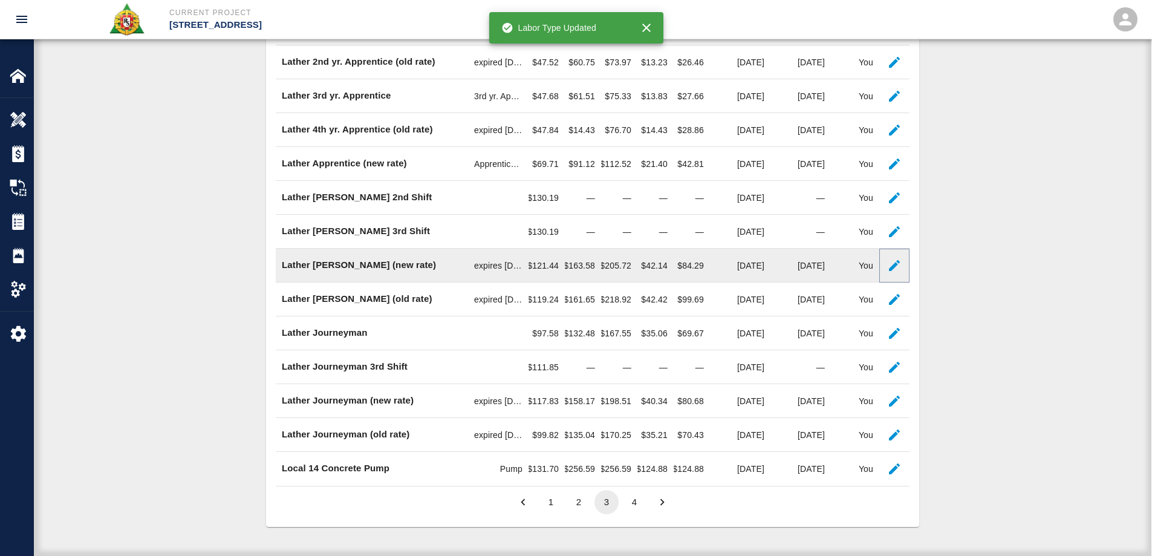
click at [901, 266] on icon "button" at bounding box center [894, 265] width 15 height 15
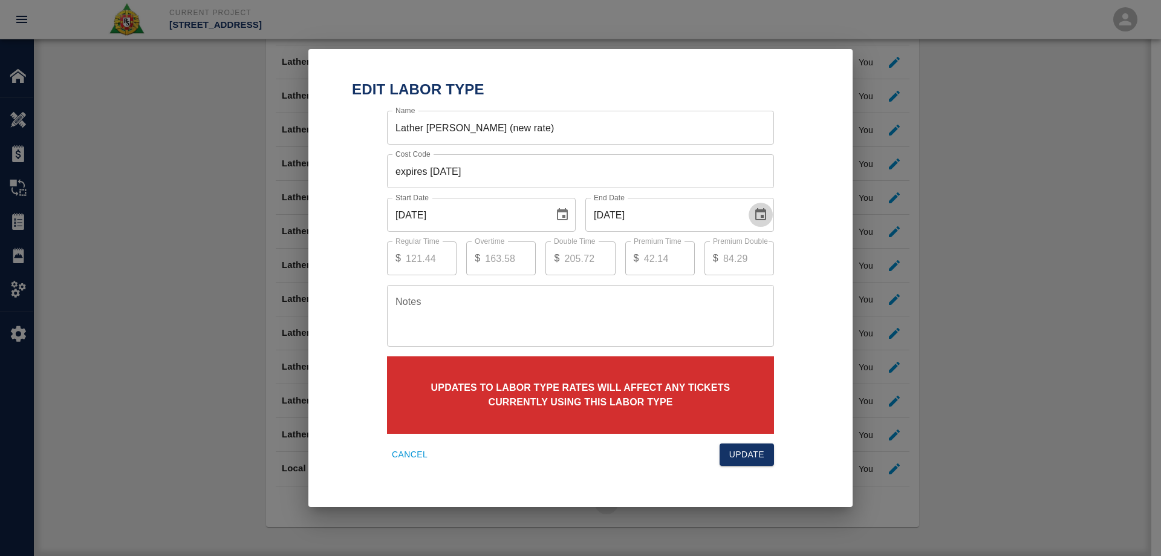
click at [754, 210] on icon "Choose date, selected date is Aug 31, 2025" at bounding box center [761, 214] width 15 height 15
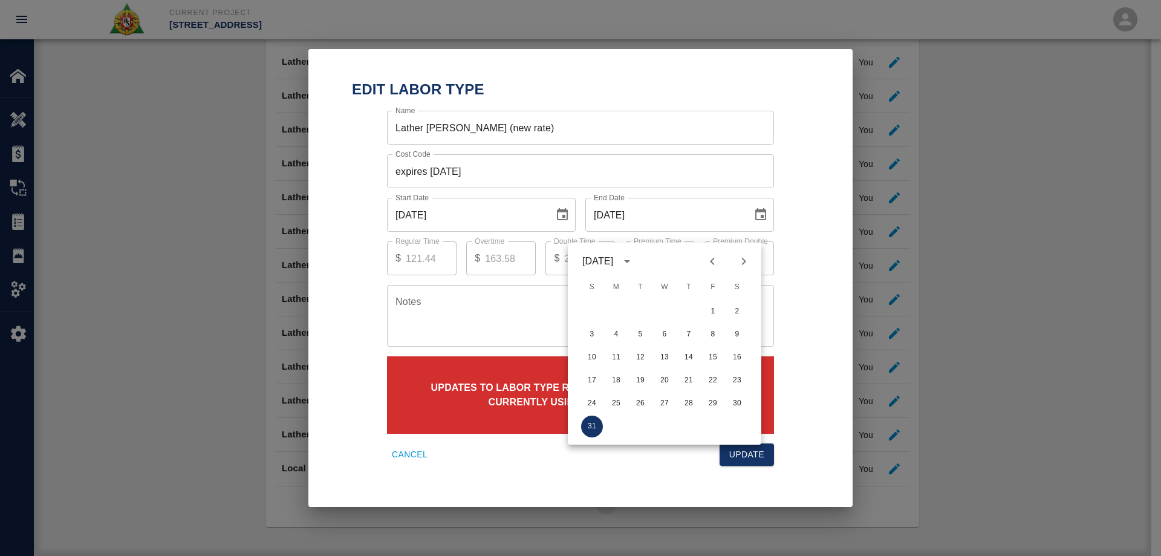
click at [741, 254] on icon "Next month" at bounding box center [744, 261] width 15 height 15
click at [639, 396] on button "30" at bounding box center [641, 404] width 22 height 22
type input "09/30/2025"
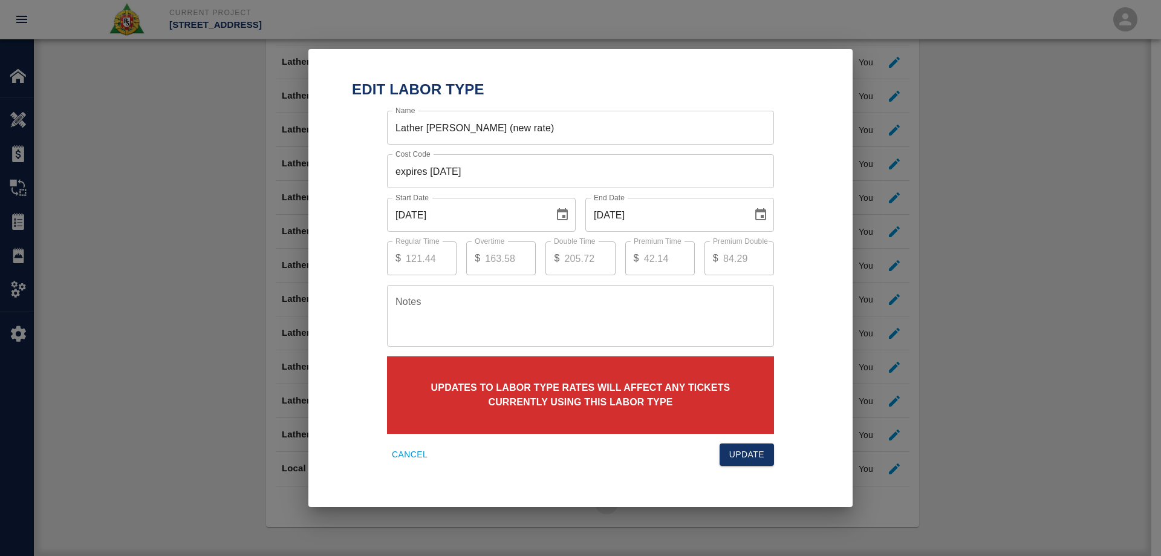
click at [750, 455] on button "Update" at bounding box center [747, 454] width 54 height 22
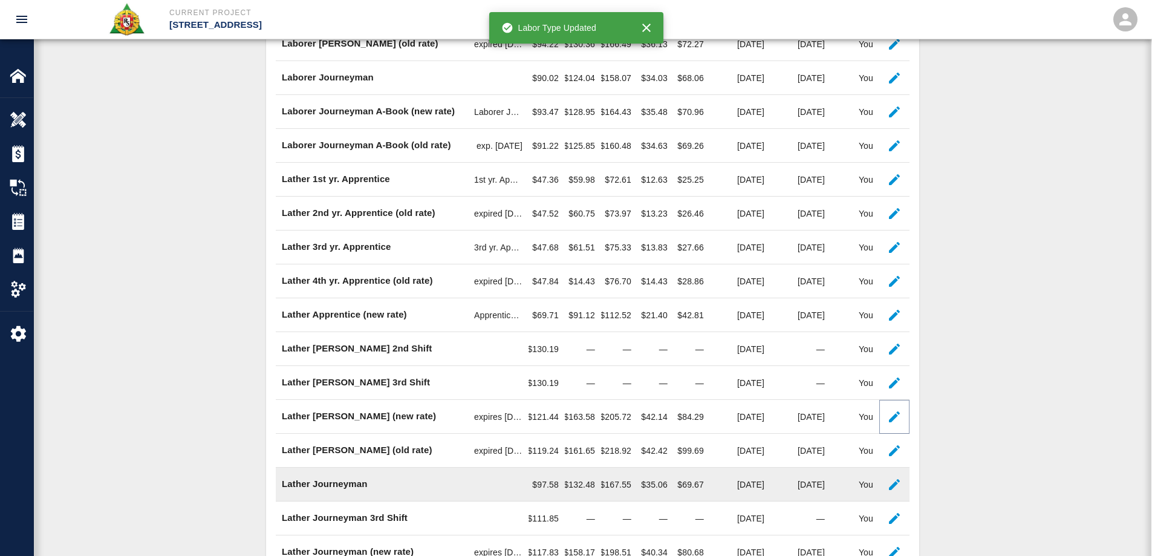
scroll to position [515, 0]
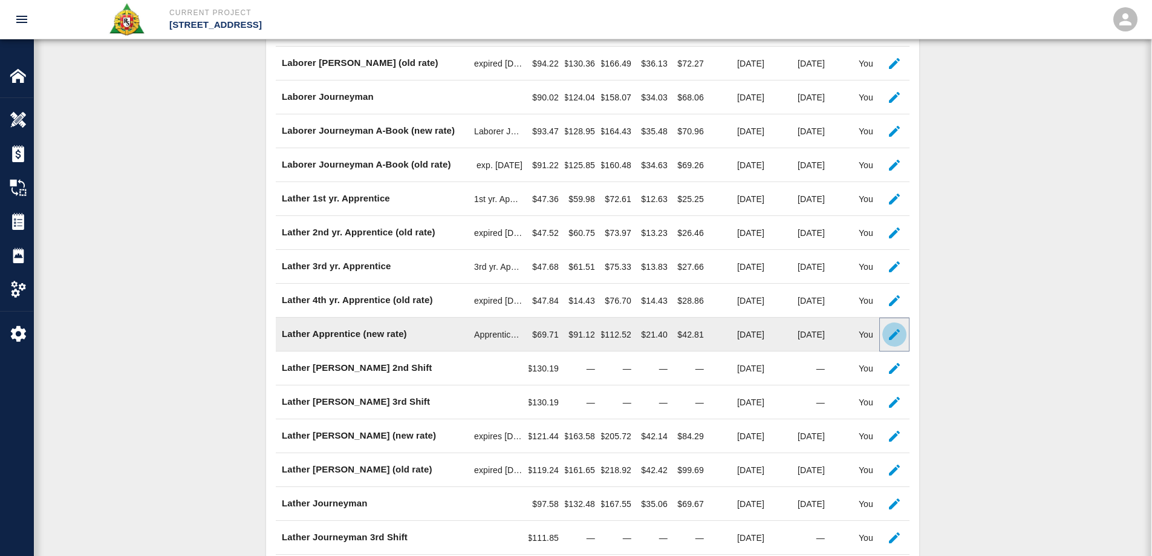
click at [890, 340] on icon "button" at bounding box center [894, 334] width 11 height 11
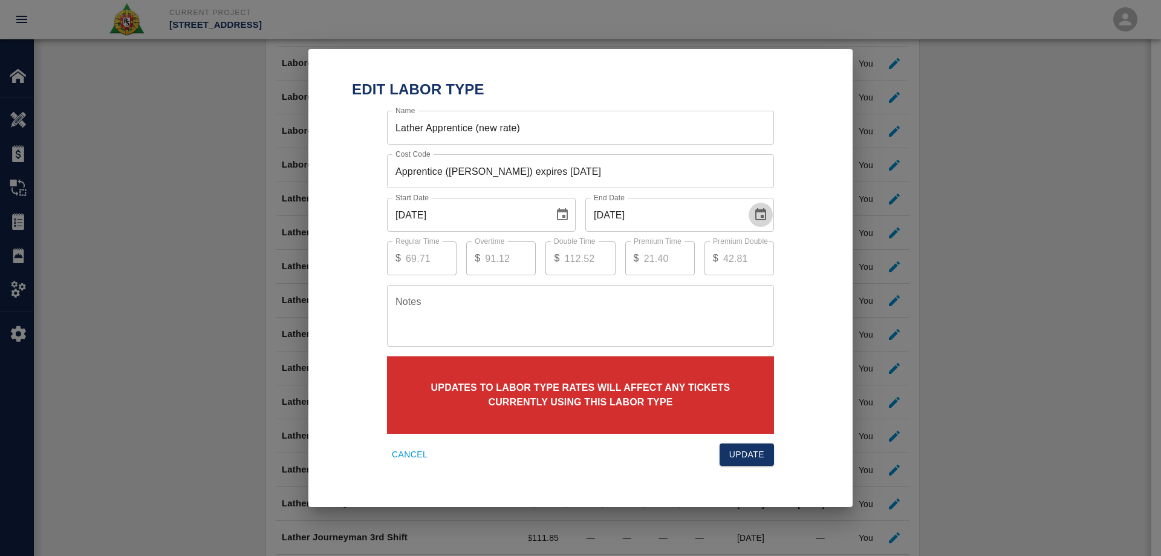
click at [767, 218] on icon "Choose date, selected date is Aug 31, 2025" at bounding box center [761, 214] width 15 height 15
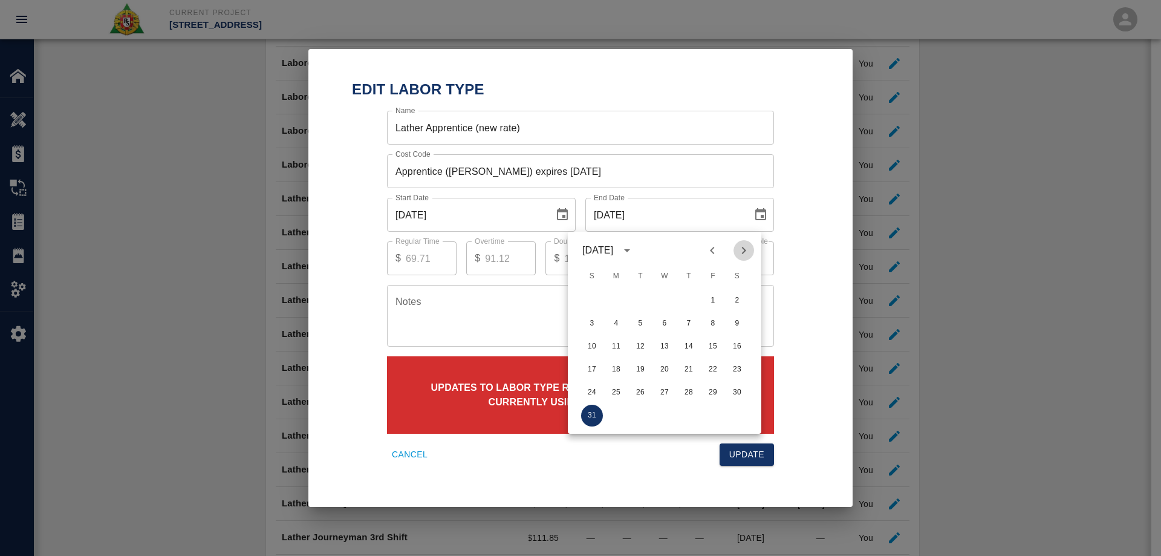
click at [749, 254] on icon "Next month" at bounding box center [744, 250] width 15 height 15
drag, startPoint x: 638, startPoint y: 396, endPoint x: 703, endPoint y: 413, distance: 66.9
click at [640, 396] on button "30" at bounding box center [641, 393] width 22 height 22
type input "09/30/2025"
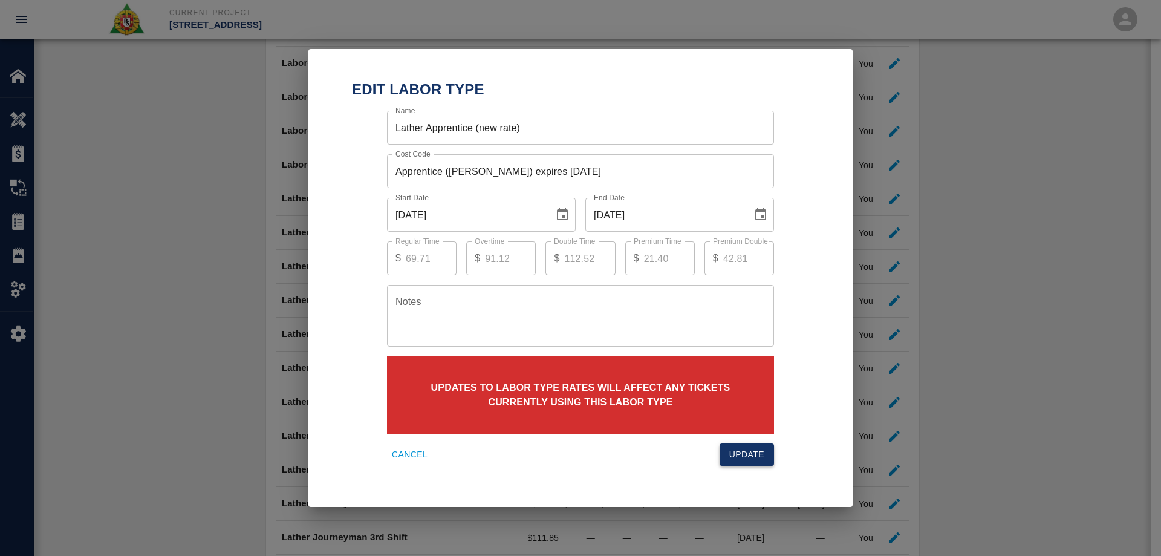
click at [740, 451] on button "Update" at bounding box center [747, 454] width 54 height 22
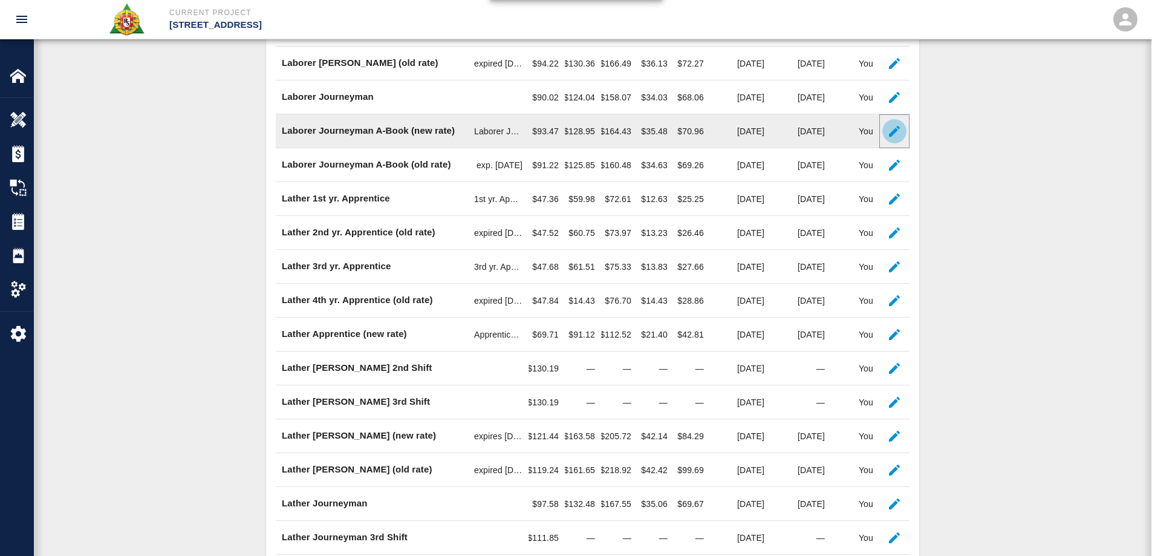
click at [896, 139] on icon "button" at bounding box center [894, 131] width 15 height 15
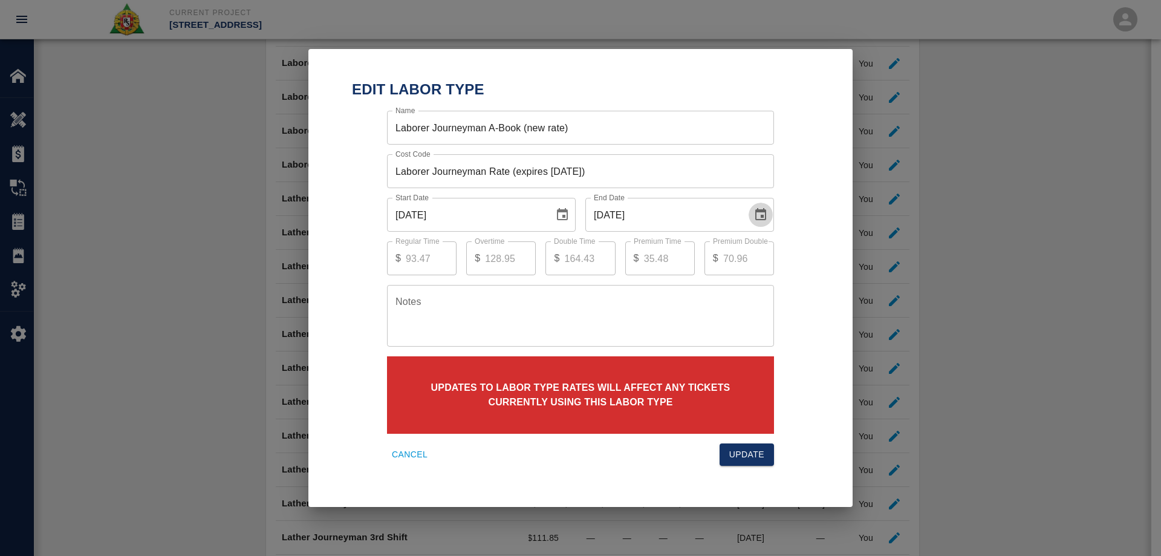
click at [765, 216] on icon "Choose date, selected date is Aug 31, 2025" at bounding box center [760, 214] width 11 height 12
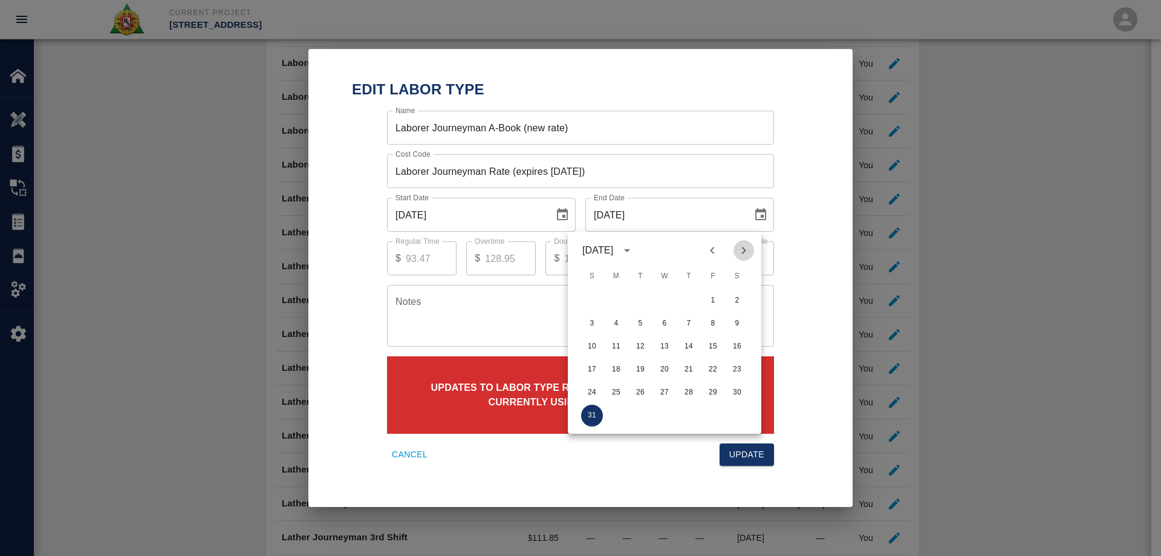
click at [739, 252] on icon "Next month" at bounding box center [744, 250] width 15 height 15
drag, startPoint x: 645, startPoint y: 396, endPoint x: 694, endPoint y: 443, distance: 68.0
click at [648, 404] on div "1 2 3 4 5 6 7 8 9 10 11 12 13 14 15 16 17 18 19 20 21 22 23 24 25 26 27 28 29 30" at bounding box center [665, 346] width 194 height 116
click at [639, 393] on button "30" at bounding box center [641, 393] width 22 height 22
type input "09/30/2025"
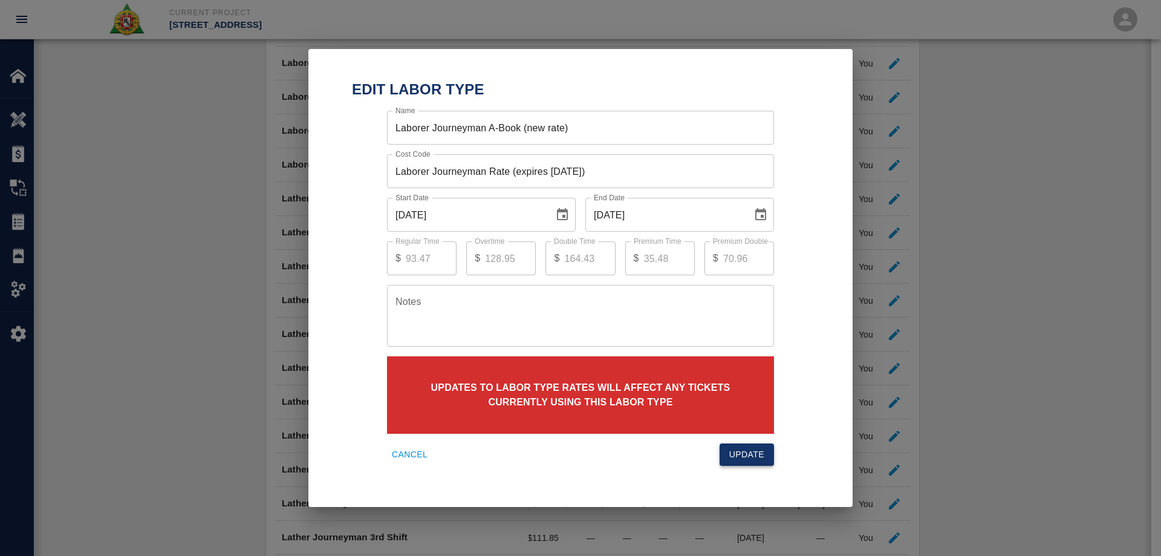
click at [755, 459] on button "Update" at bounding box center [747, 454] width 54 height 22
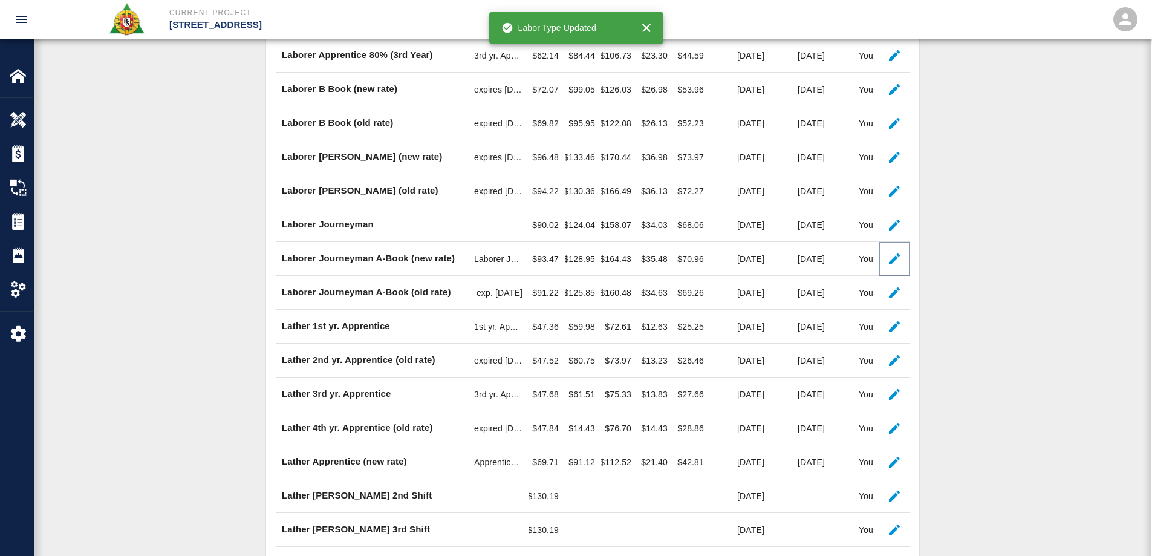
scroll to position [333, 0]
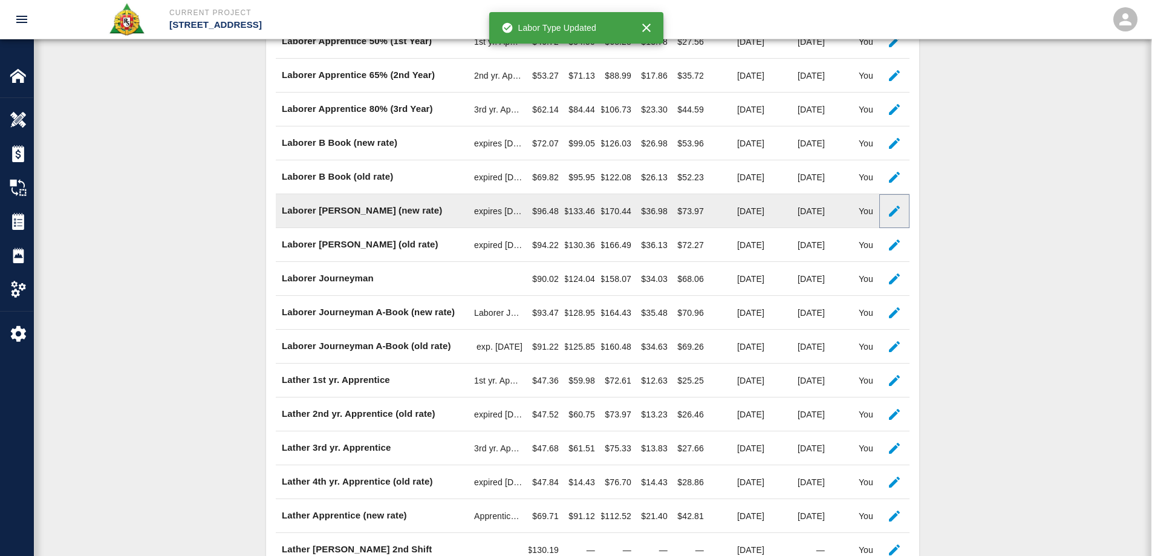
click at [899, 218] on icon "button" at bounding box center [894, 211] width 15 height 15
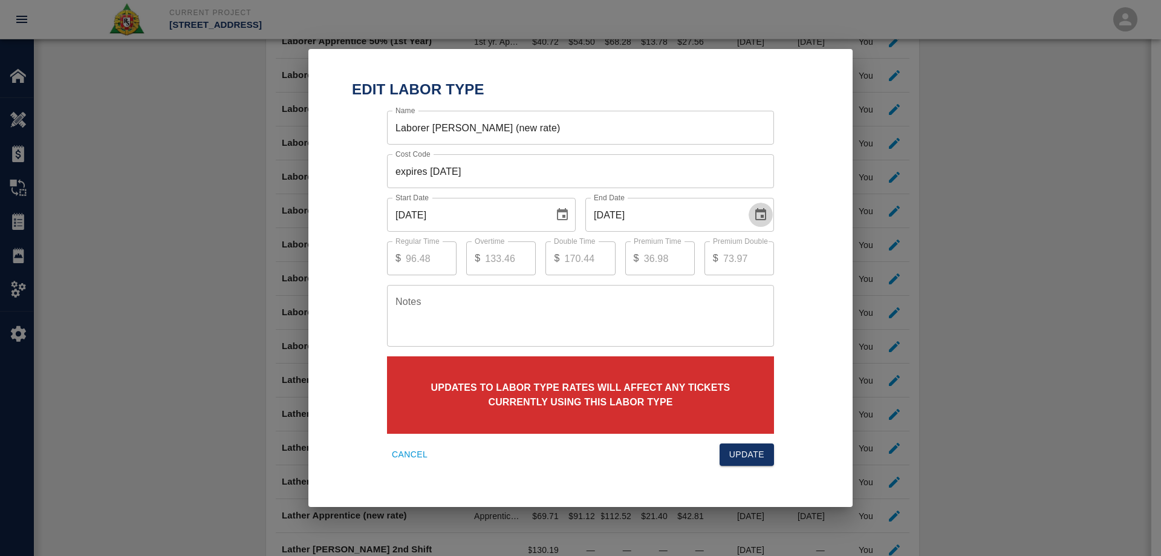
click at [754, 220] on icon "Choose date, selected date is Aug 31, 2025" at bounding box center [761, 214] width 15 height 15
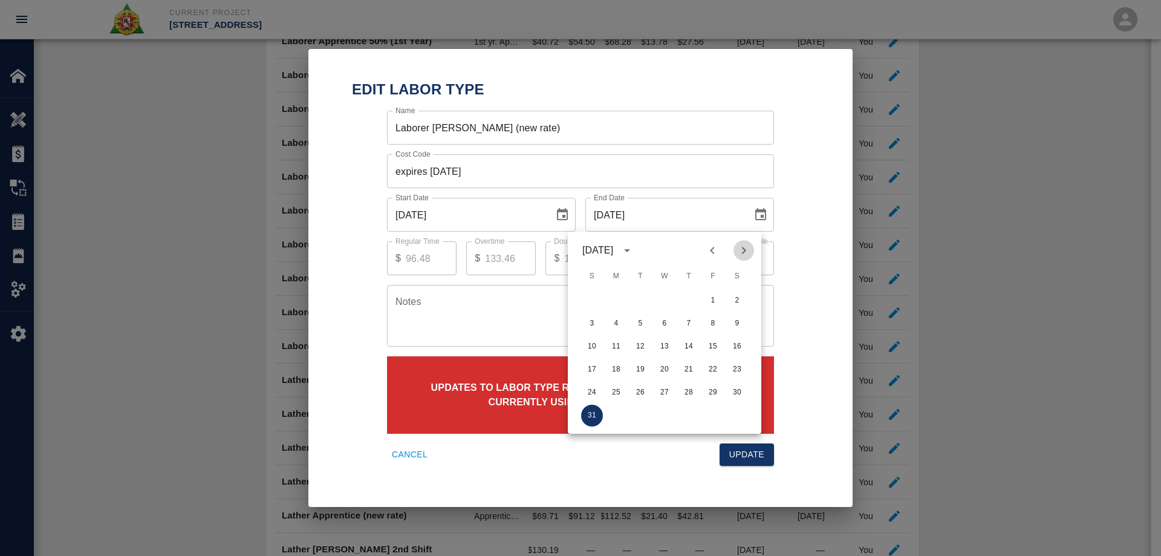
click at [744, 252] on icon "Next month" at bounding box center [744, 250] width 4 height 7
click at [642, 396] on button "30" at bounding box center [641, 393] width 22 height 22
type input "09/30/2025"
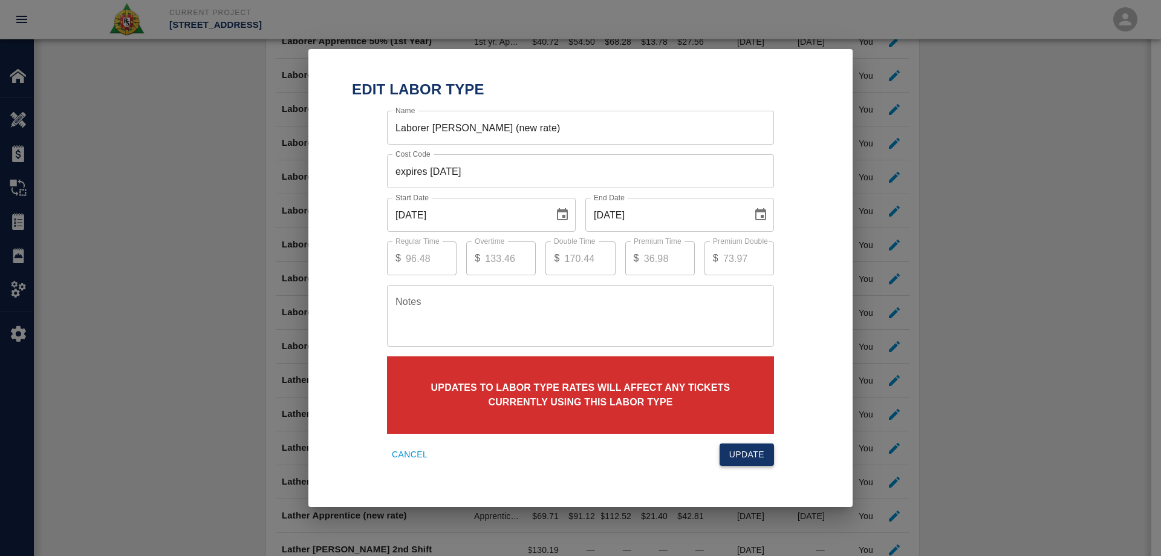
click at [746, 458] on button "Update" at bounding box center [747, 454] width 54 height 22
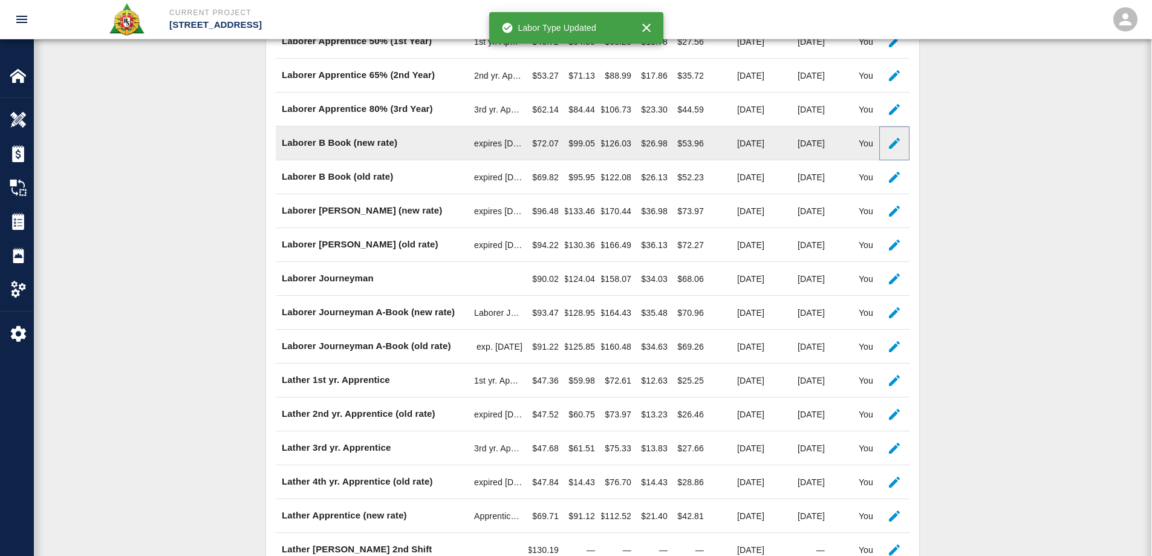
click at [895, 151] on icon "button" at bounding box center [894, 143] width 15 height 15
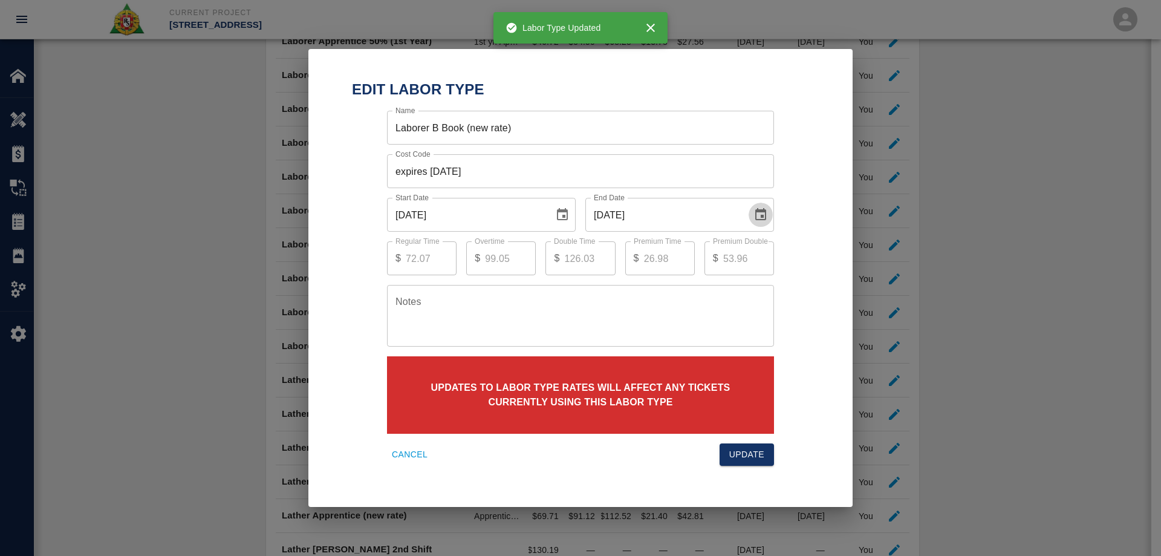
click at [758, 215] on icon "Choose date, selected date is Aug 31, 2025" at bounding box center [761, 214] width 15 height 15
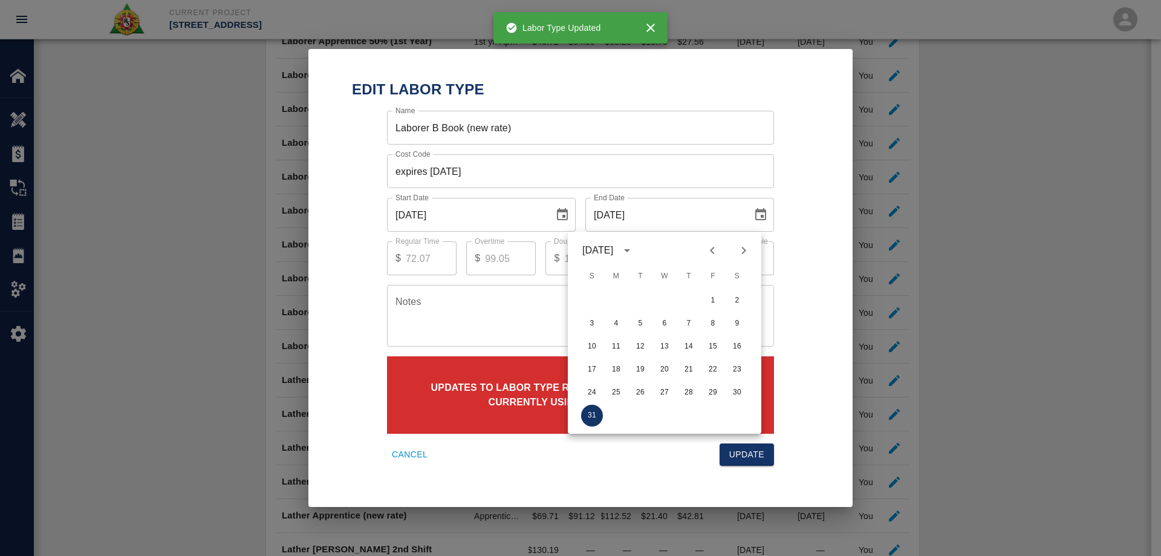
click at [748, 249] on icon "Next month" at bounding box center [744, 250] width 15 height 15
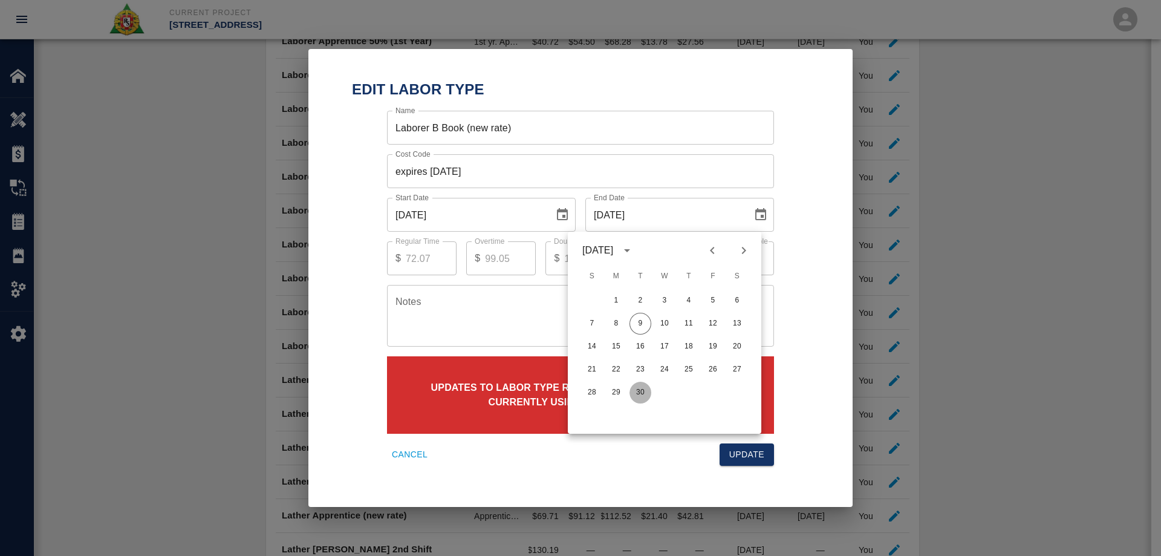
click at [643, 391] on button "30" at bounding box center [641, 393] width 22 height 22
type input "09/30/2025"
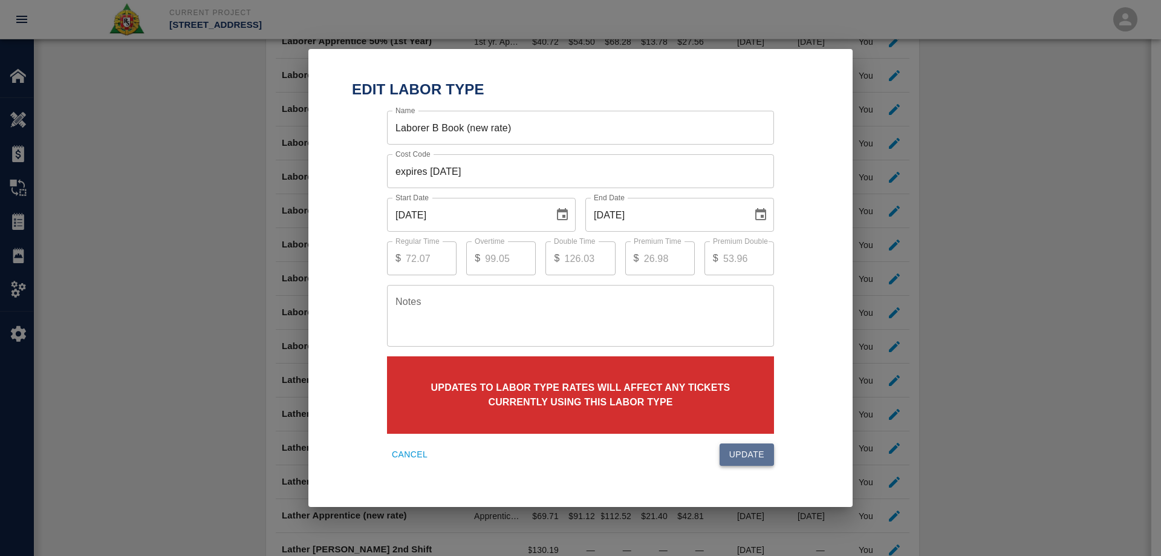
click at [753, 447] on button "Update" at bounding box center [747, 454] width 54 height 22
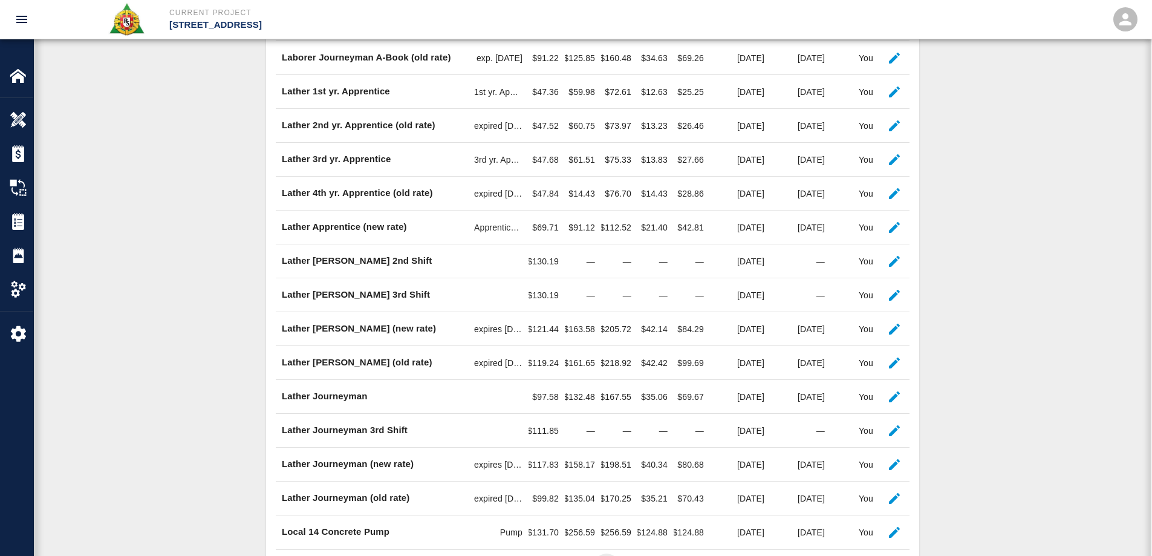
scroll to position [696, 0]
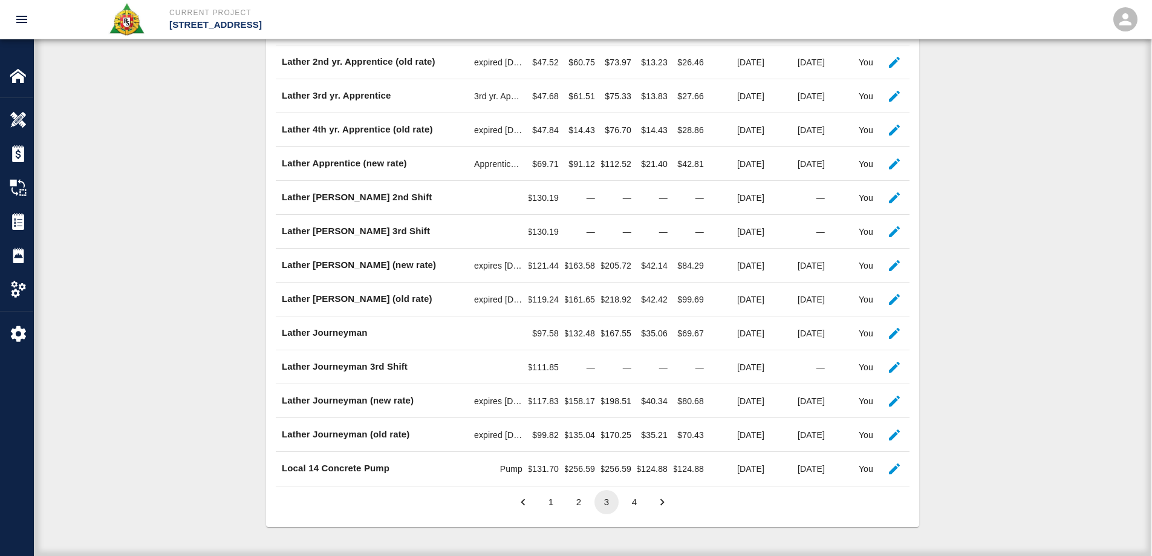
click at [631, 500] on button "4" at bounding box center [634, 502] width 24 height 24
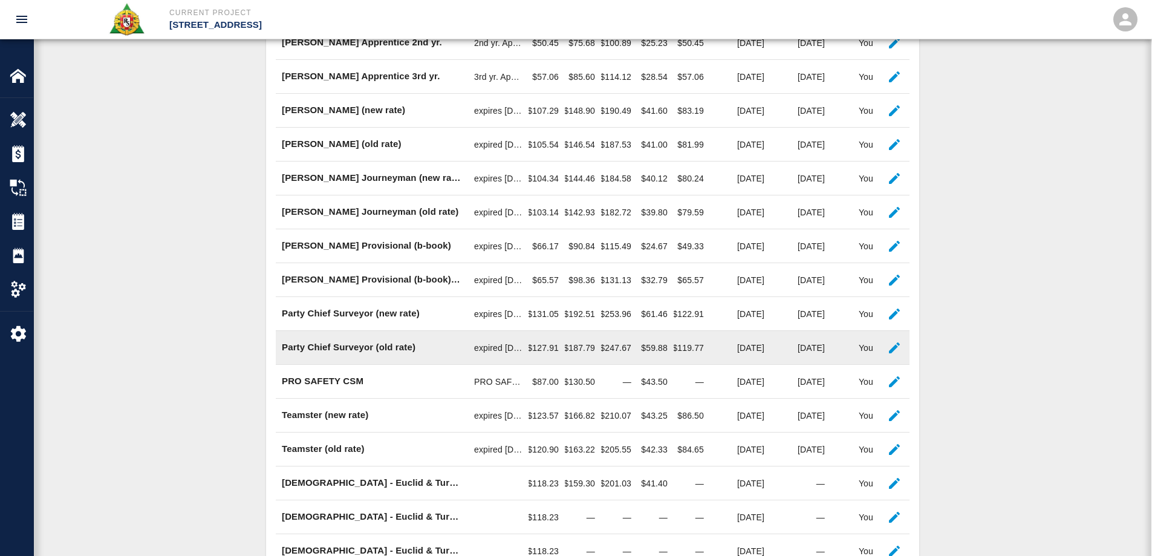
scroll to position [561, 0]
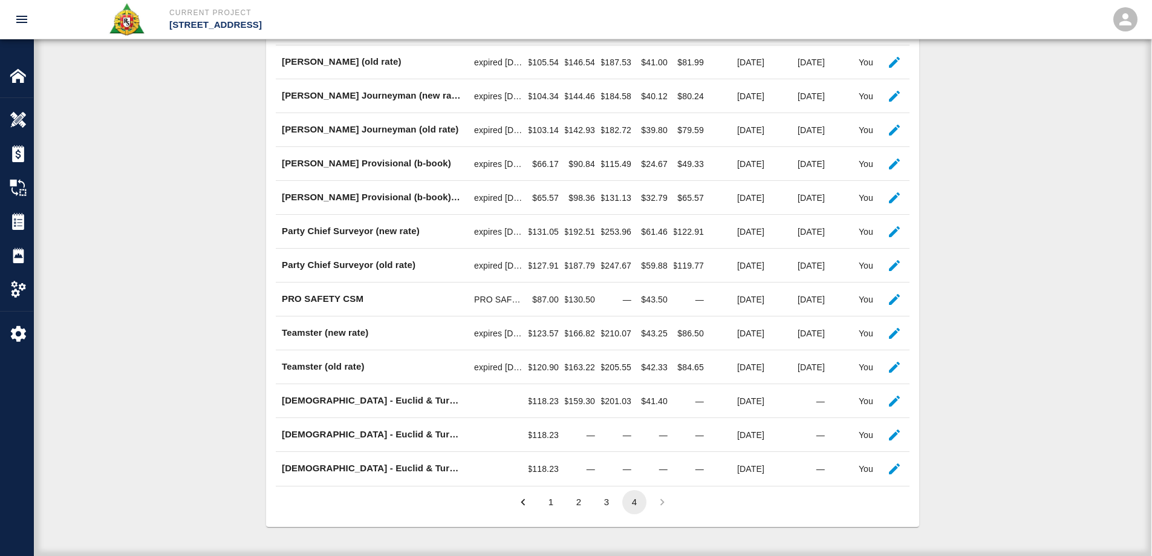
click at [581, 504] on button "2" at bounding box center [579, 502] width 24 height 24
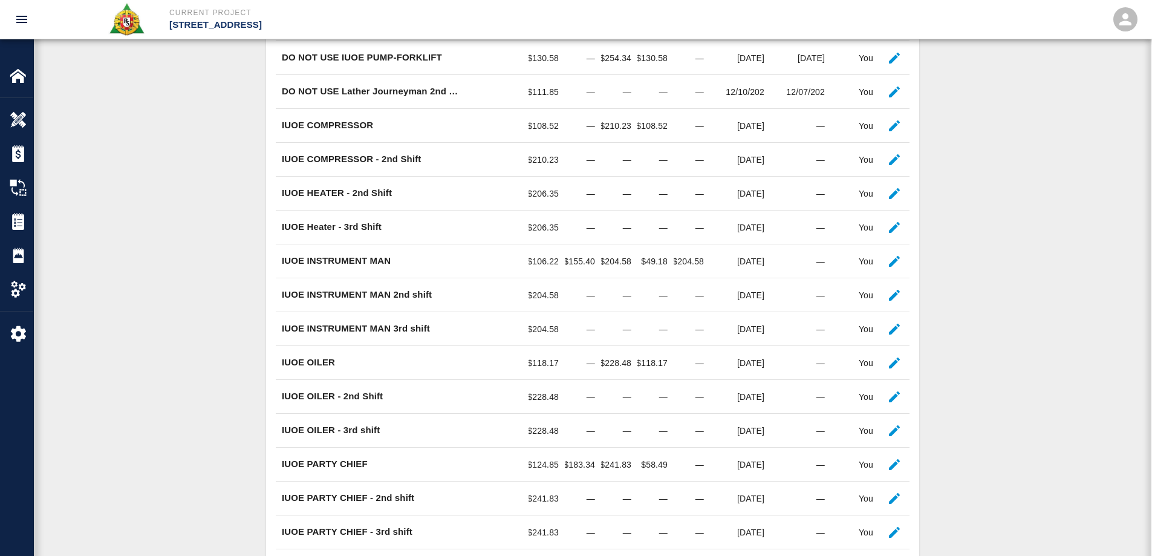
scroll to position [696, 0]
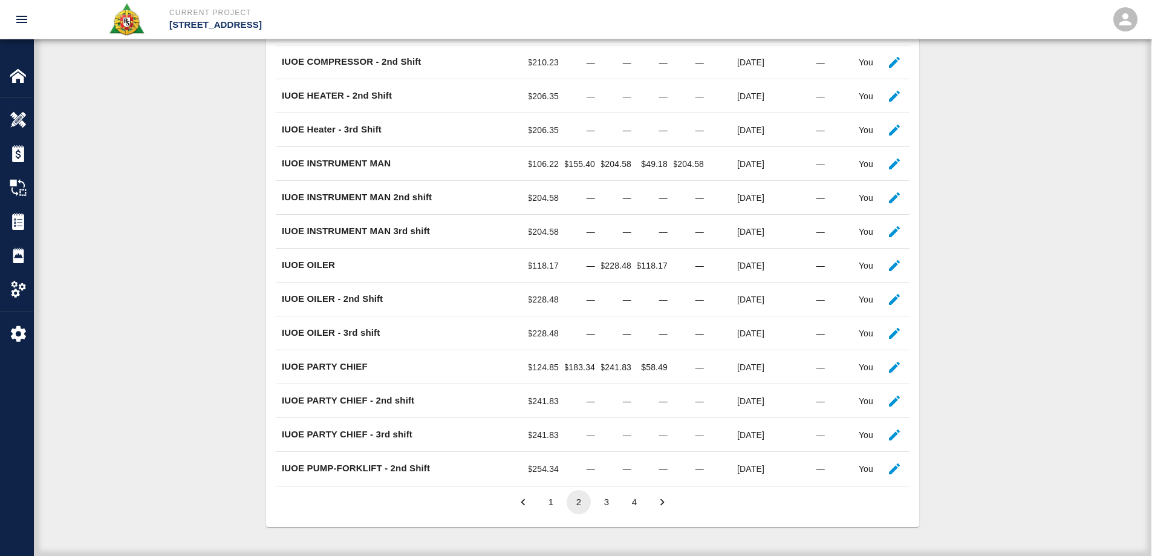
click at [602, 501] on button "3" at bounding box center [607, 502] width 24 height 24
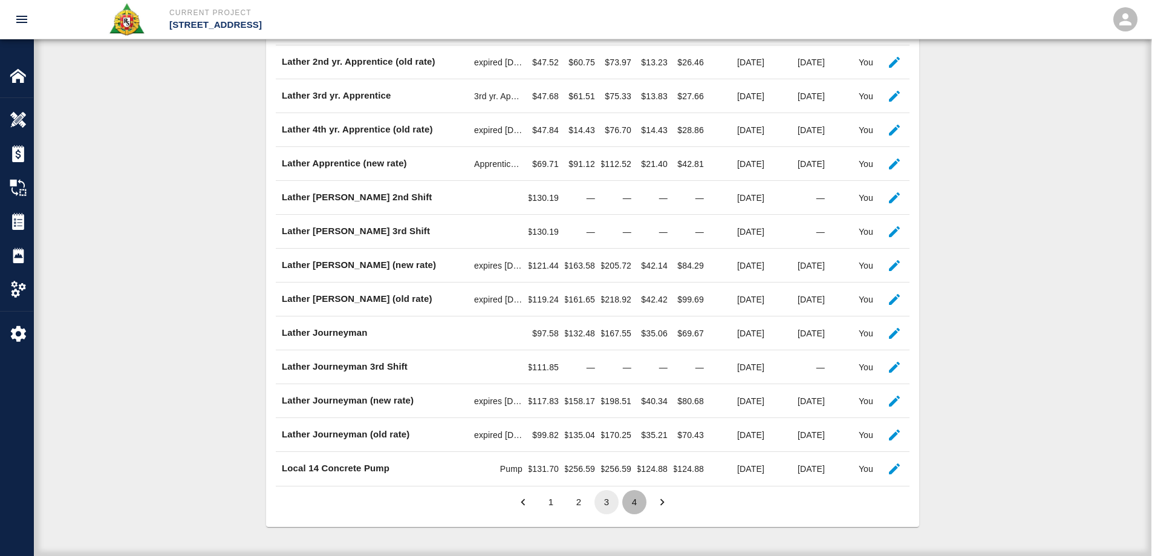
click at [631, 502] on button "4" at bounding box center [634, 502] width 24 height 24
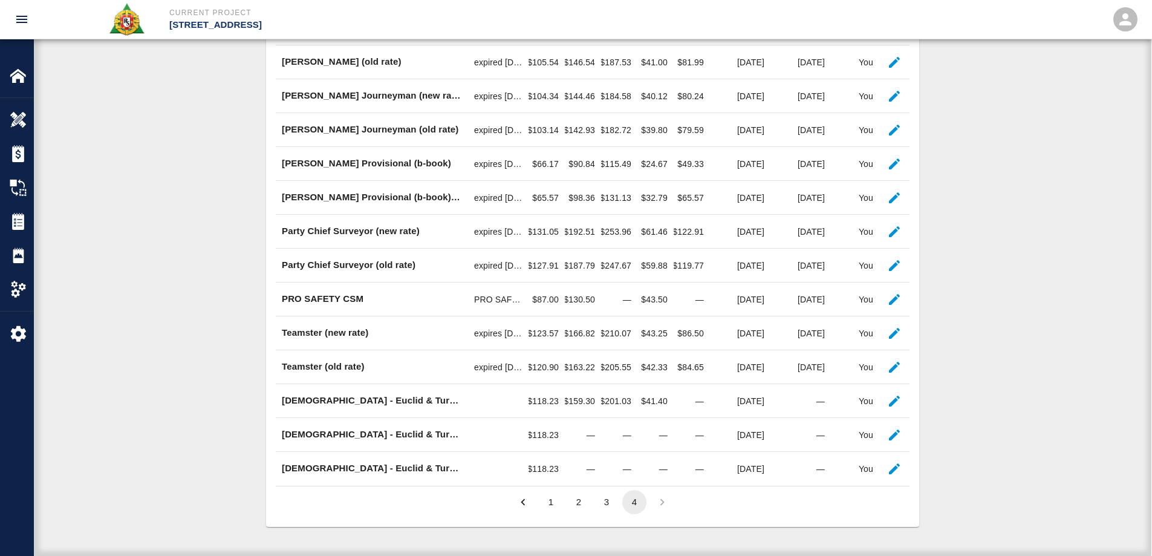
scroll to position [561, 0]
click at [551, 502] on button "1" at bounding box center [551, 502] width 24 height 24
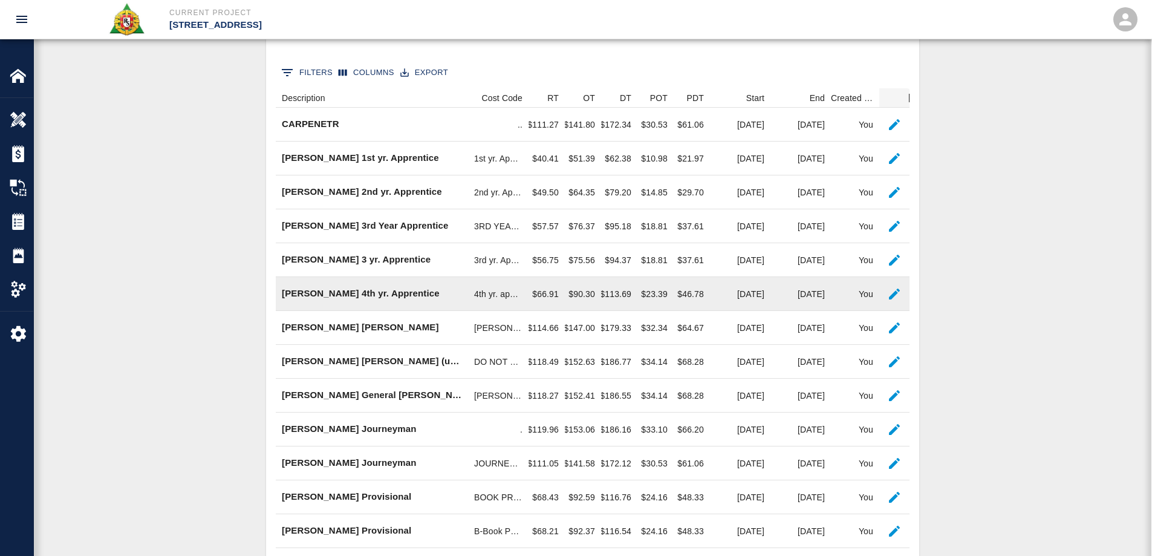
scroll to position [198, 0]
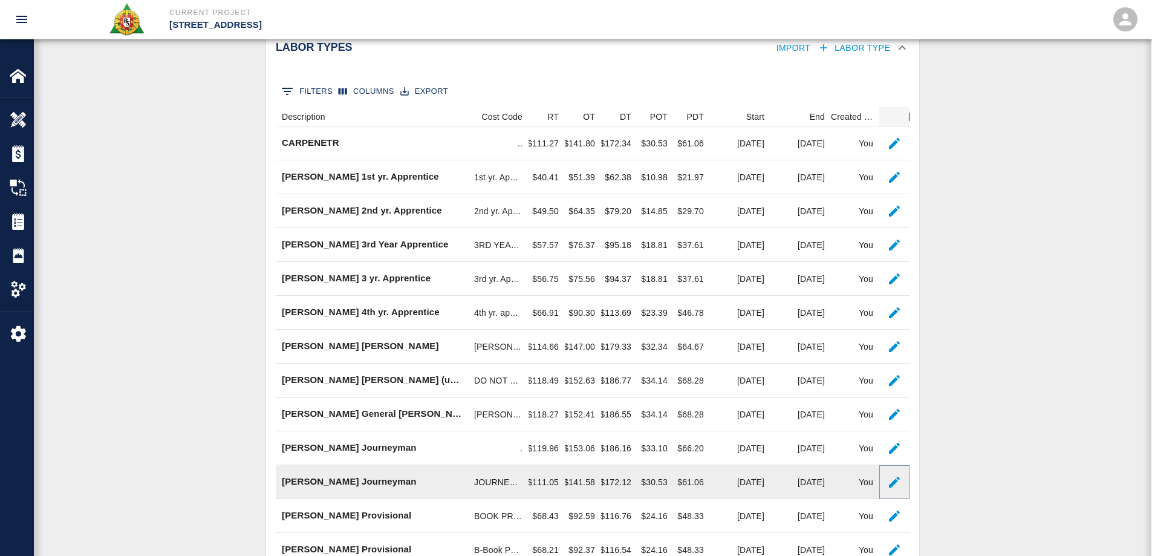
click at [896, 489] on icon "button" at bounding box center [894, 482] width 15 height 15
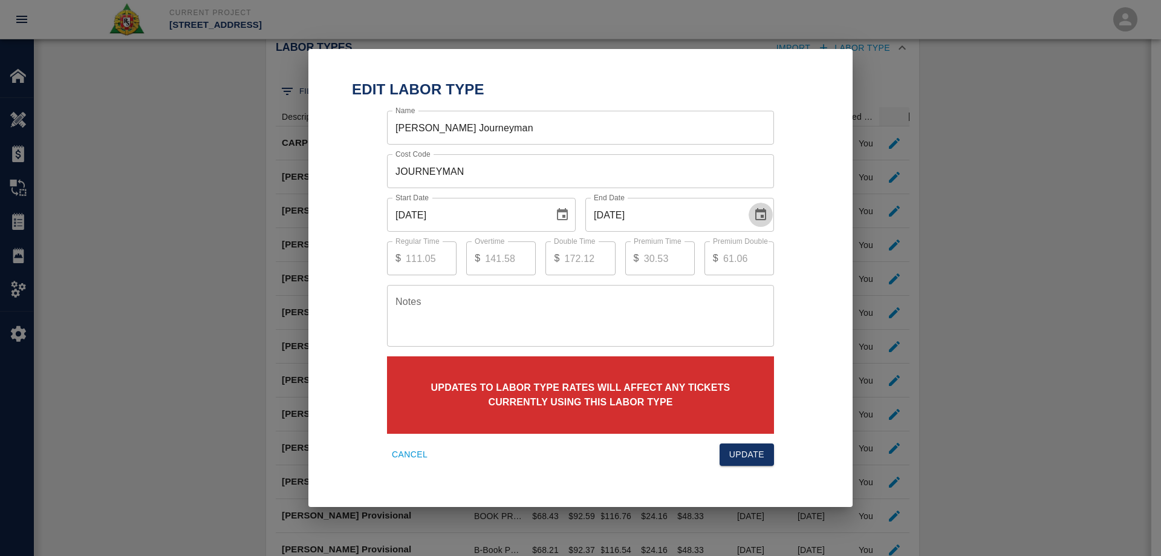
click at [766, 211] on icon "Choose date, selected date is Aug 31, 2025" at bounding box center [760, 214] width 11 height 12
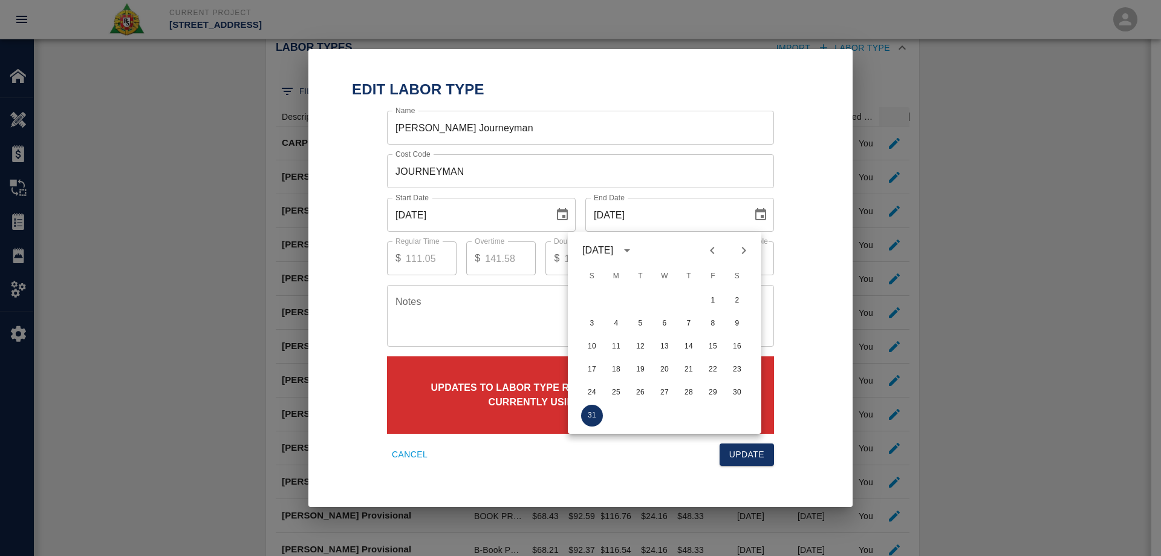
click at [751, 249] on button "Next month" at bounding box center [744, 250] width 21 height 21
click at [640, 390] on button "30" at bounding box center [641, 393] width 22 height 22
type input "09/30/2025"
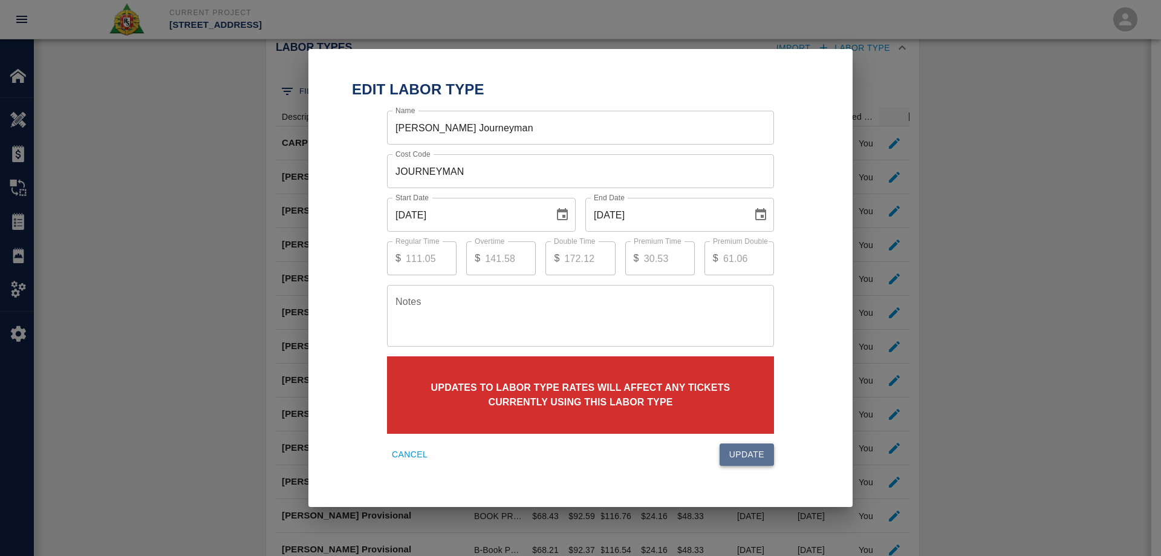
click at [740, 460] on button "Update" at bounding box center [747, 454] width 54 height 22
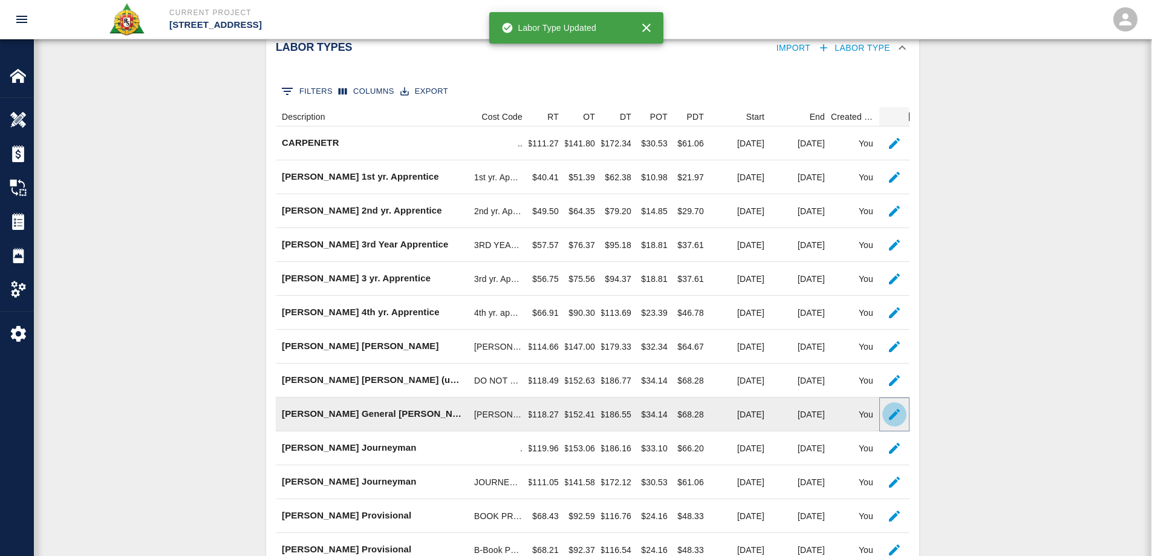
click at [891, 422] on icon "button" at bounding box center [894, 414] width 15 height 15
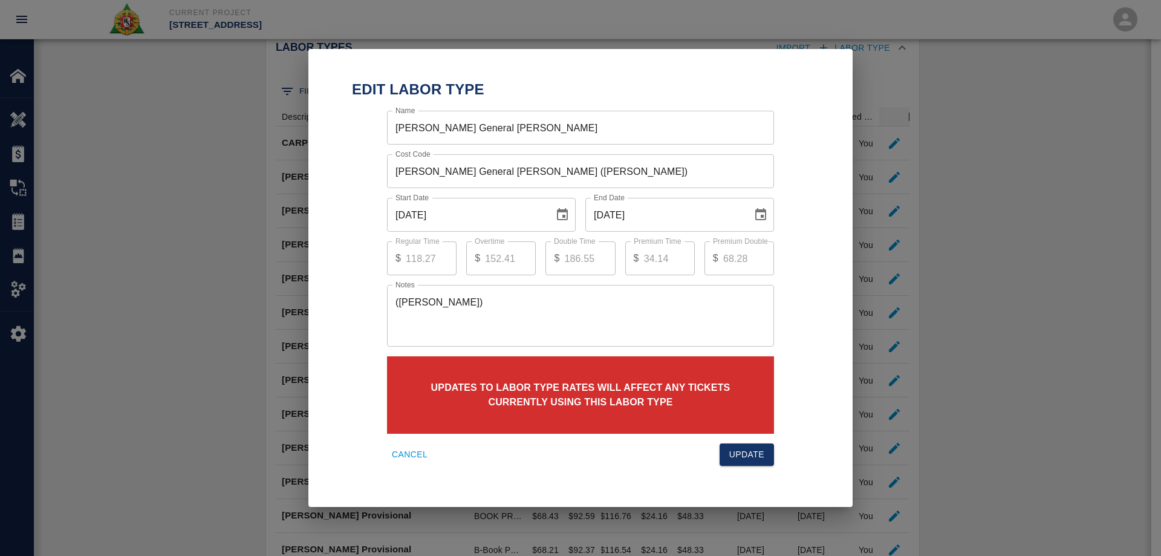
click at [758, 209] on icon "Choose date, selected date is Aug 31, 2025" at bounding box center [761, 214] width 15 height 15
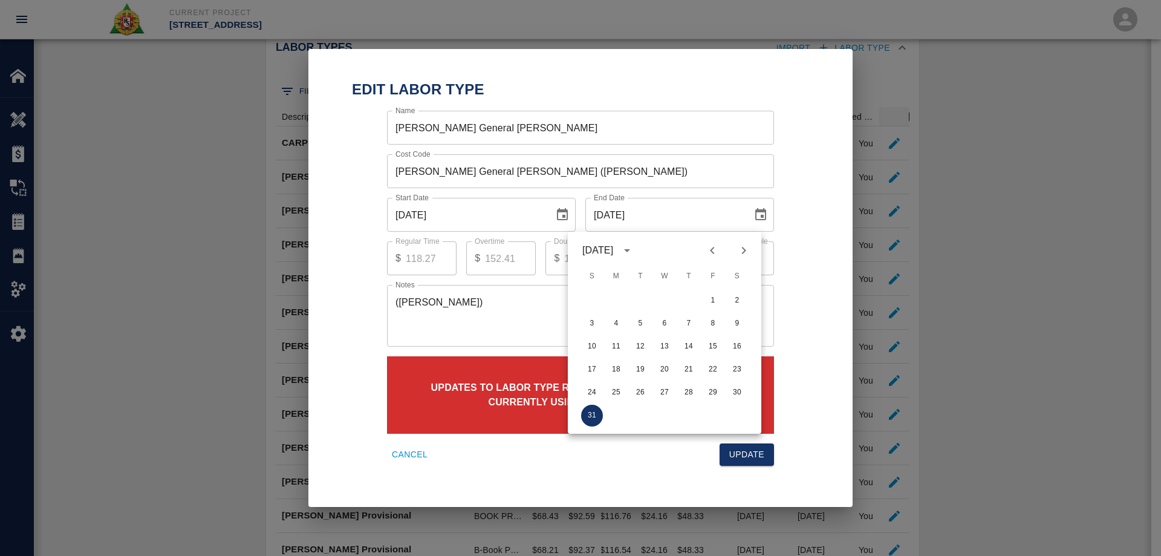
click at [741, 250] on icon "Next month" at bounding box center [744, 250] width 15 height 15
drag, startPoint x: 642, startPoint y: 389, endPoint x: 691, endPoint y: 420, distance: 58.1
click at [642, 390] on button "30" at bounding box center [641, 393] width 22 height 22
type input "09/30/2025"
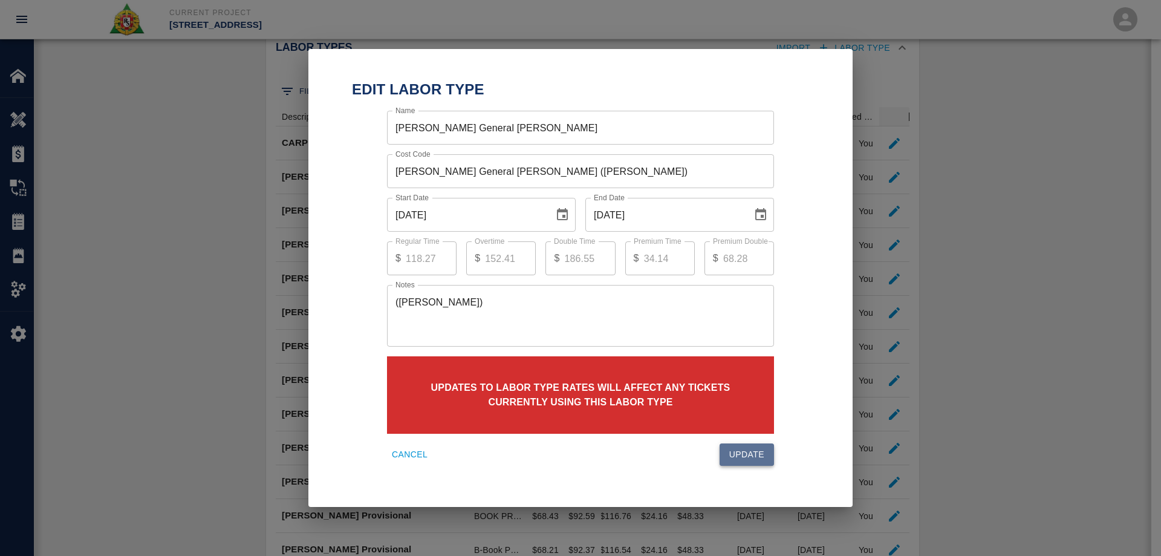
click at [749, 447] on button "Update" at bounding box center [747, 454] width 54 height 22
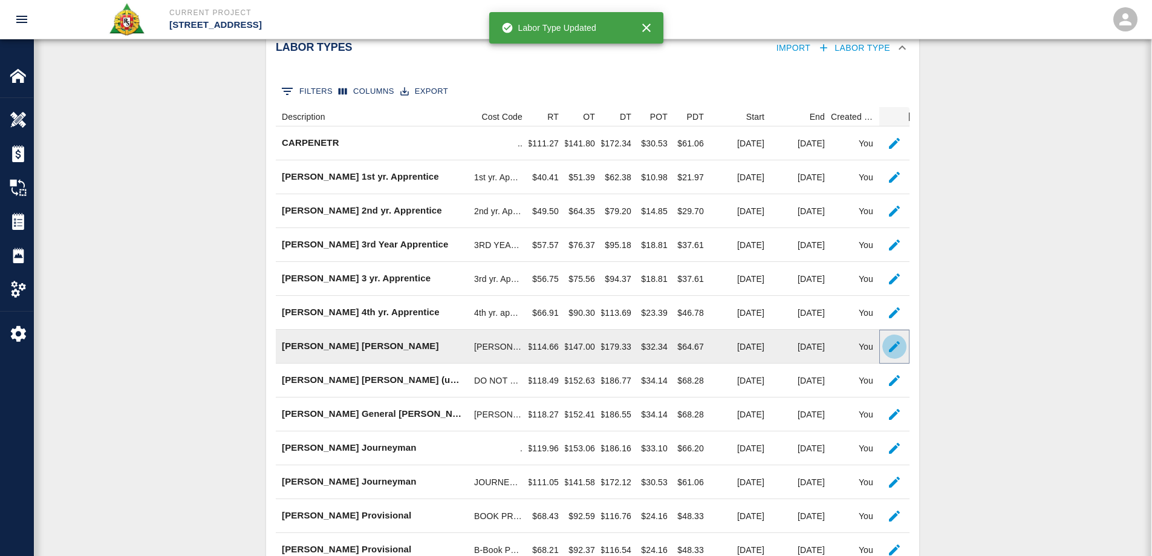
click at [898, 354] on icon "button" at bounding box center [894, 346] width 15 height 15
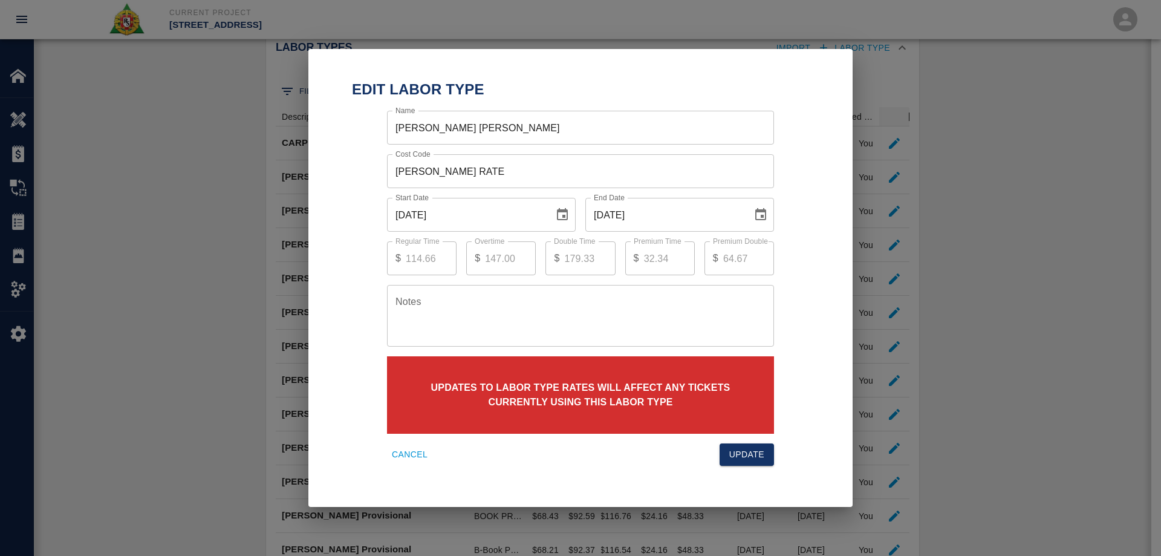
click at [764, 213] on icon "Choose date, selected date is Aug 31, 2025" at bounding box center [761, 214] width 15 height 15
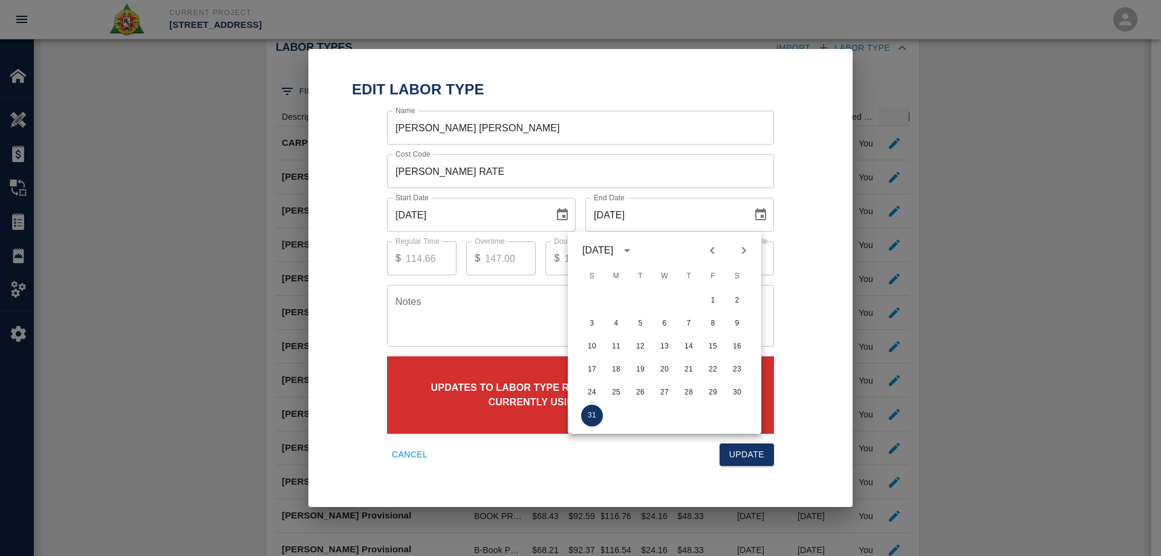
click at [745, 245] on button "Next month" at bounding box center [744, 250] width 21 height 21
click at [638, 390] on button "30" at bounding box center [641, 393] width 22 height 22
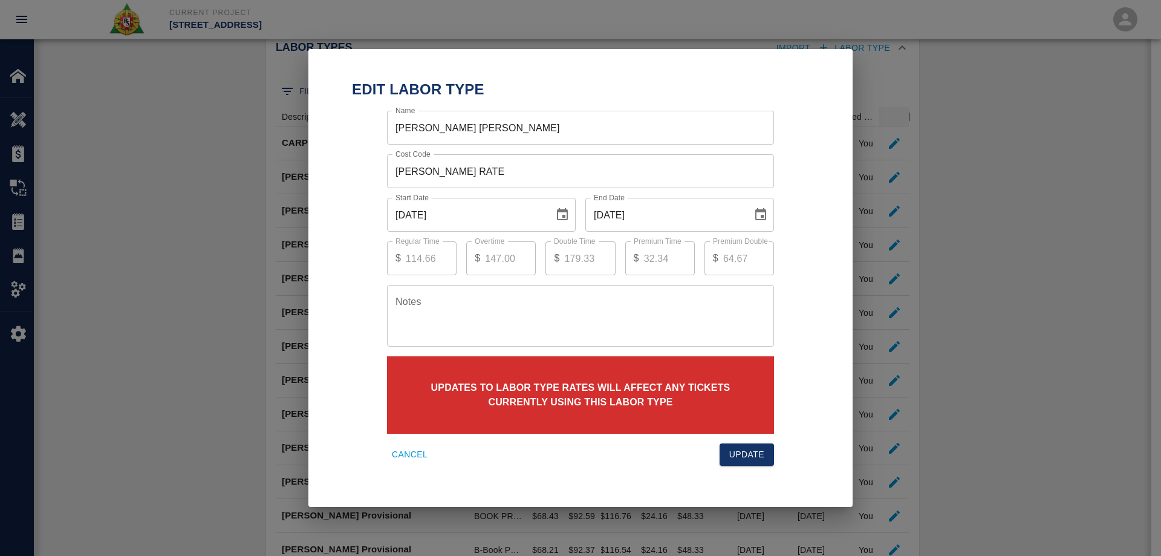
type input "09/30/2025"
click at [755, 456] on button "Update" at bounding box center [747, 454] width 54 height 22
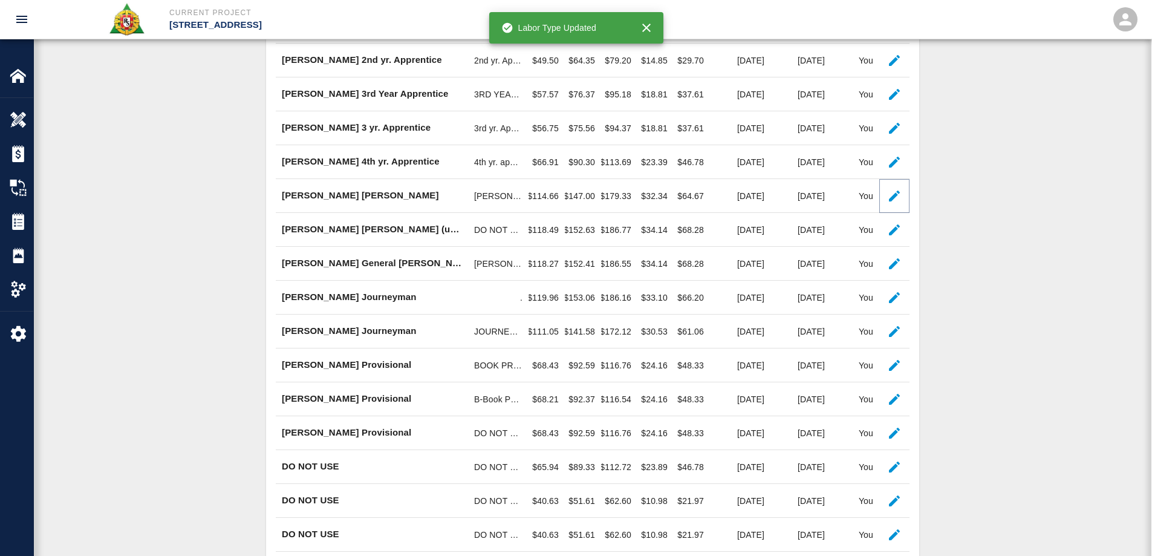
scroll to position [379, 0]
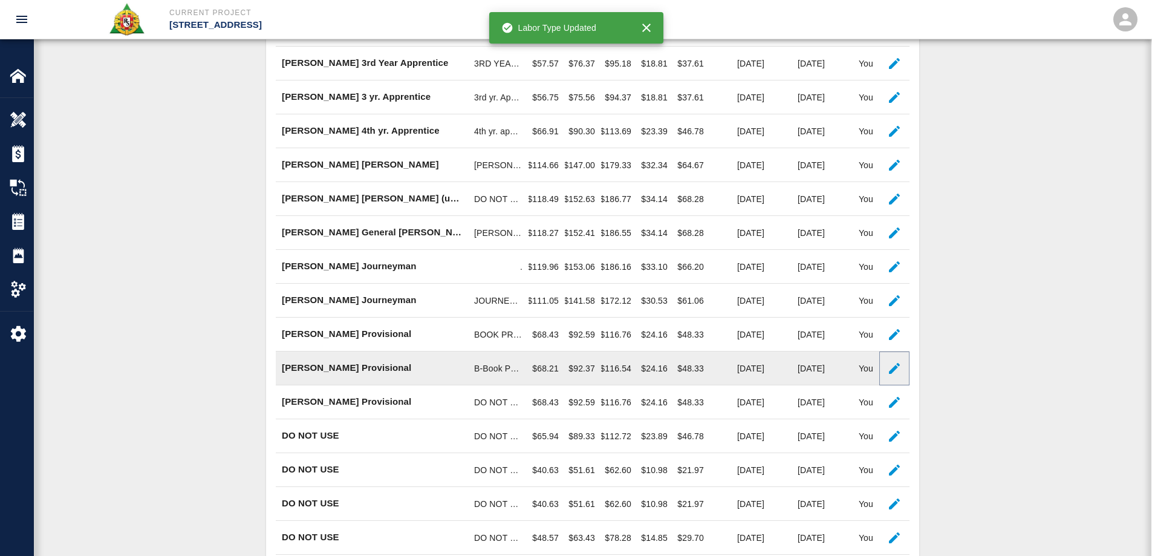
click at [897, 376] on icon "button" at bounding box center [894, 368] width 15 height 15
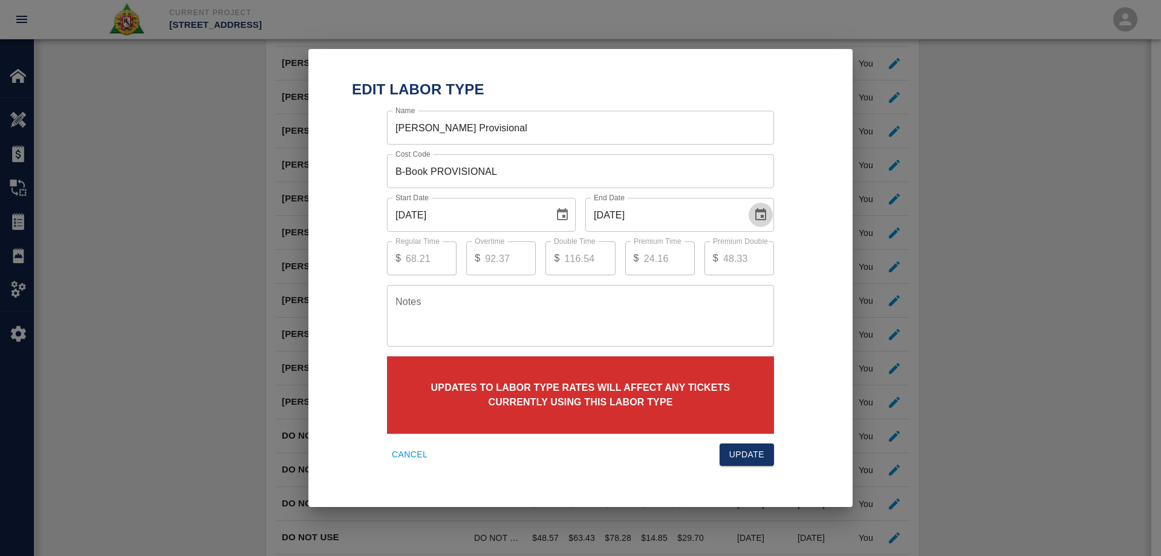
click at [766, 212] on icon "Choose date, selected date is Aug 31, 2025" at bounding box center [760, 214] width 11 height 12
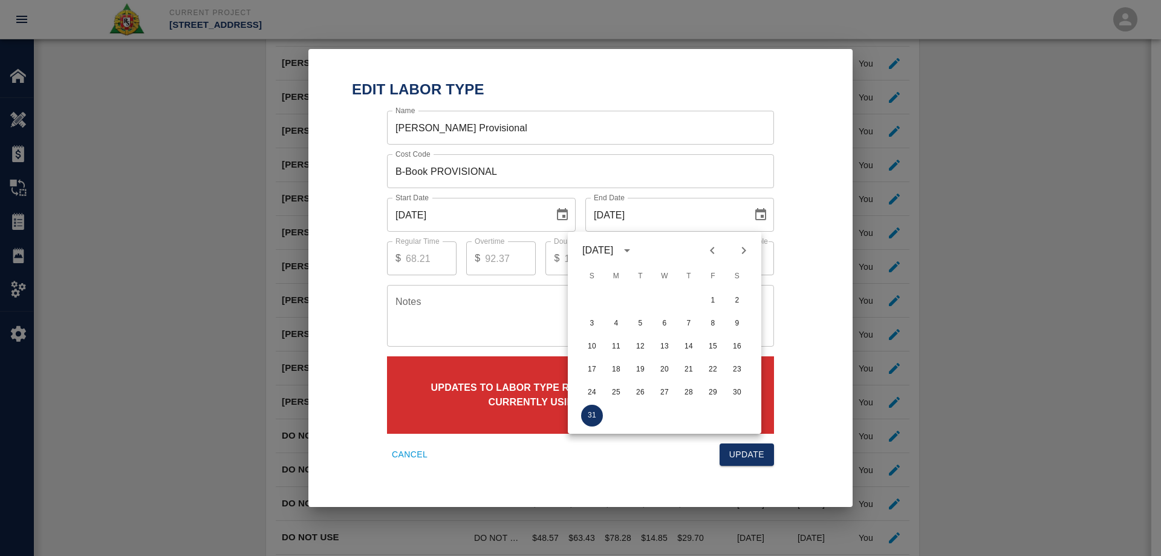
click at [748, 244] on icon "Next month" at bounding box center [744, 250] width 15 height 15
click at [644, 391] on button "30" at bounding box center [641, 393] width 22 height 22
type input "09/30/2025"
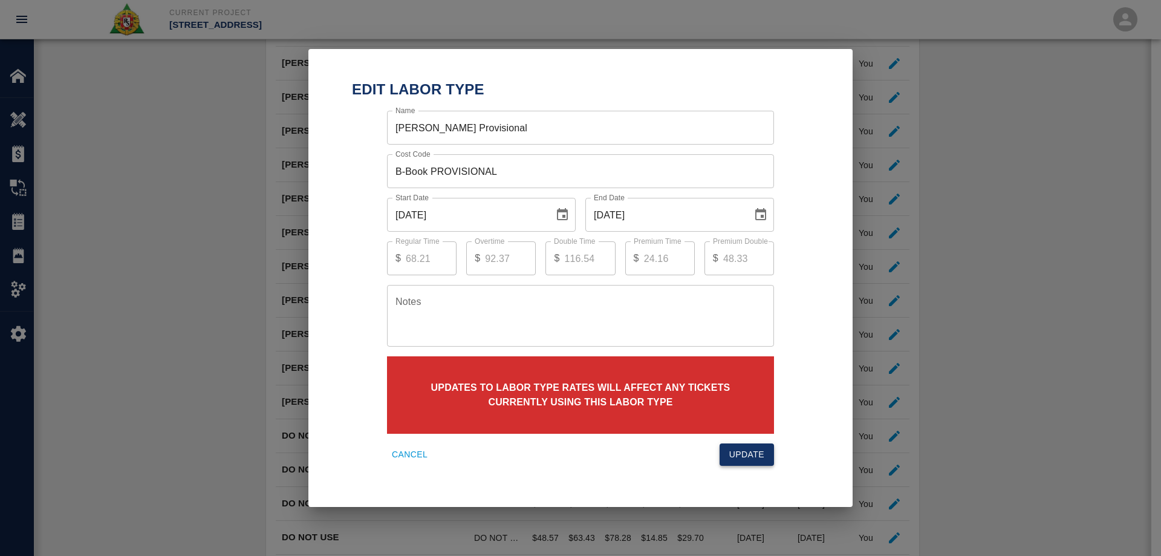
click at [755, 452] on button "Update" at bounding box center [747, 454] width 54 height 22
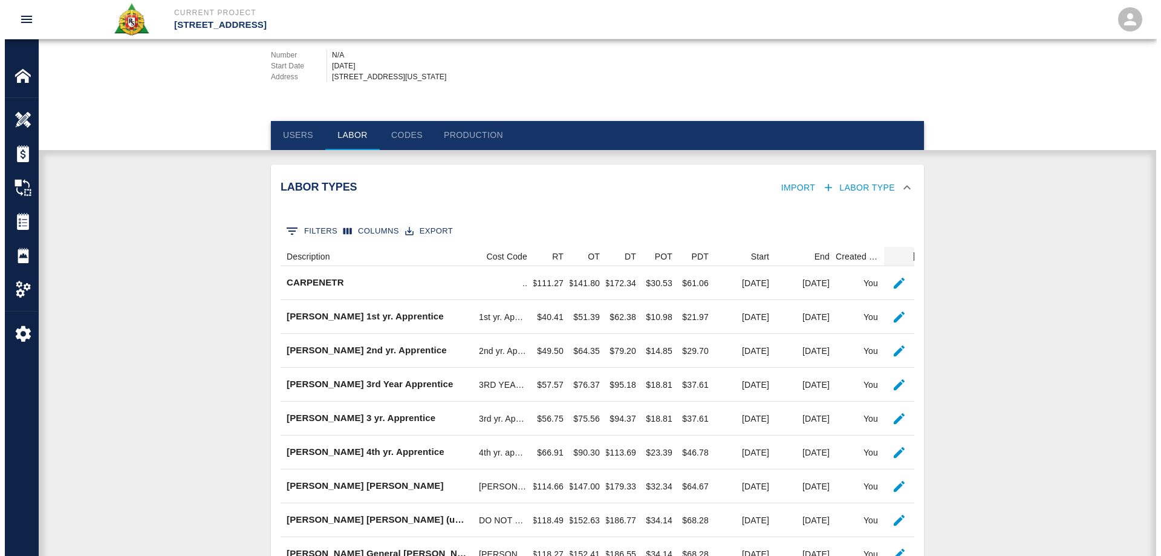
scroll to position [0, 0]
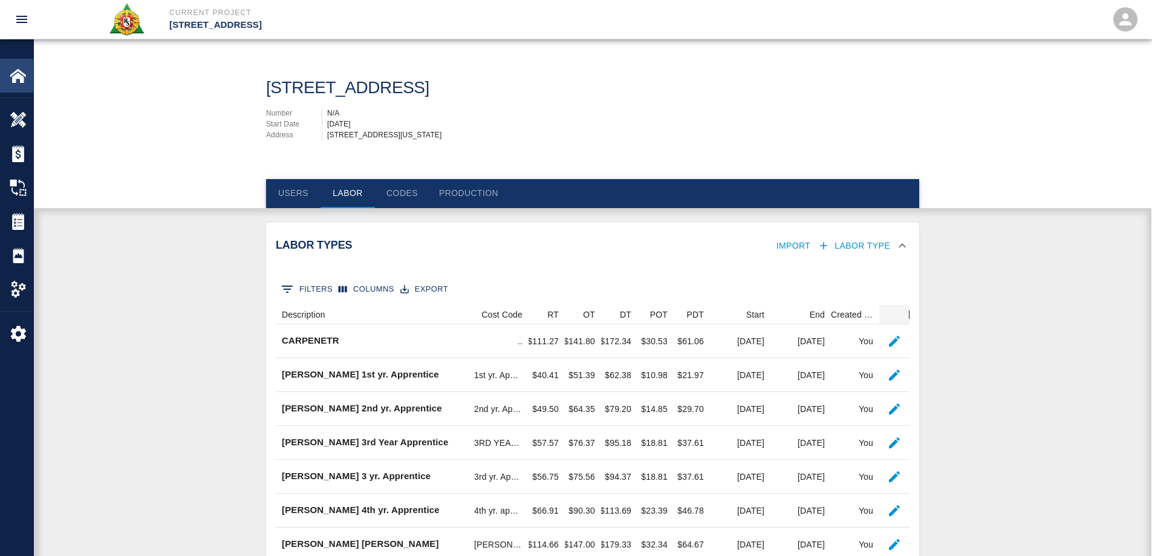
click at [28, 67] on div at bounding box center [27, 75] width 34 height 17
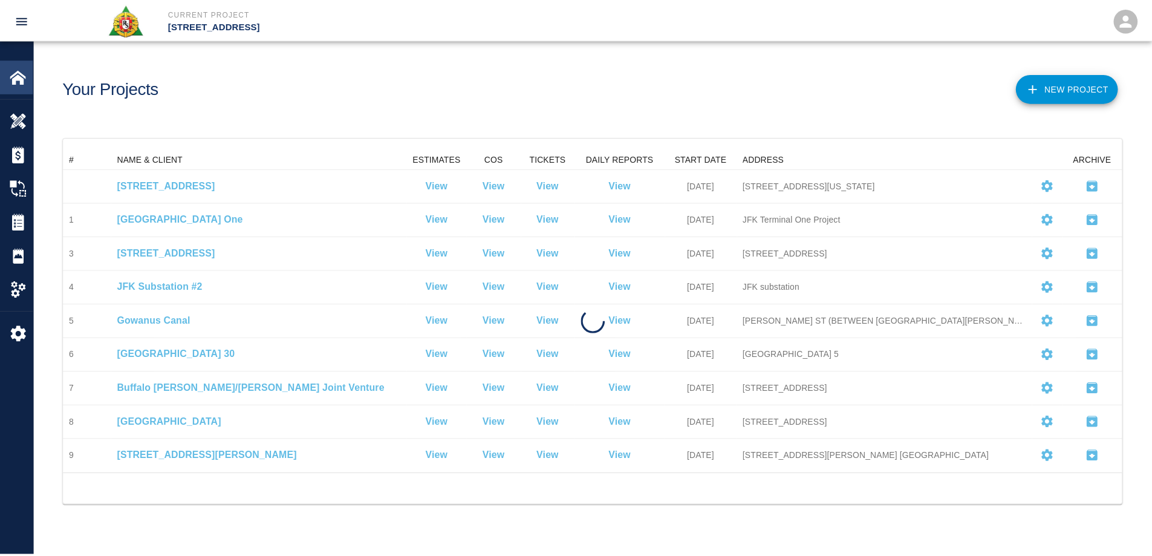
scroll to position [315, 1058]
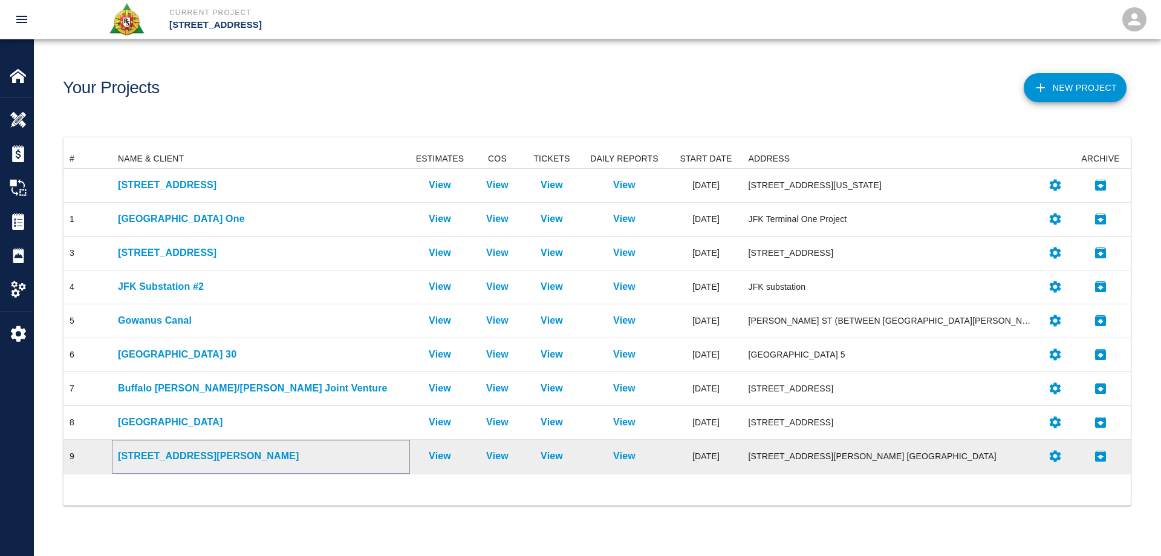
click at [181, 454] on p "220 Hamilton Ave." at bounding box center [261, 456] width 286 height 15
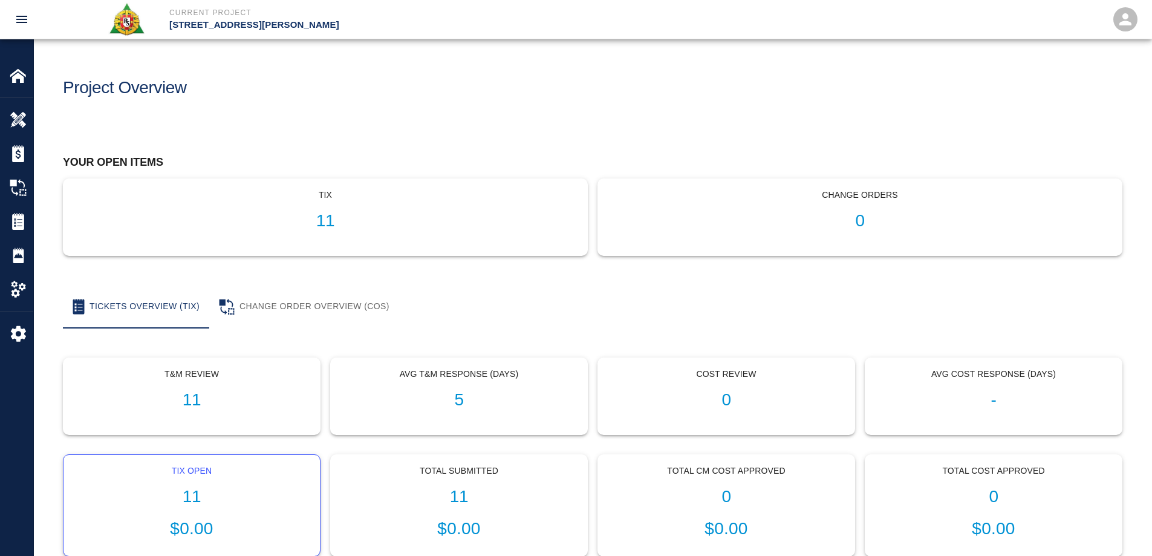
click at [201, 484] on div "Tix Open 11 $0.00" at bounding box center [192, 506] width 256 height 102
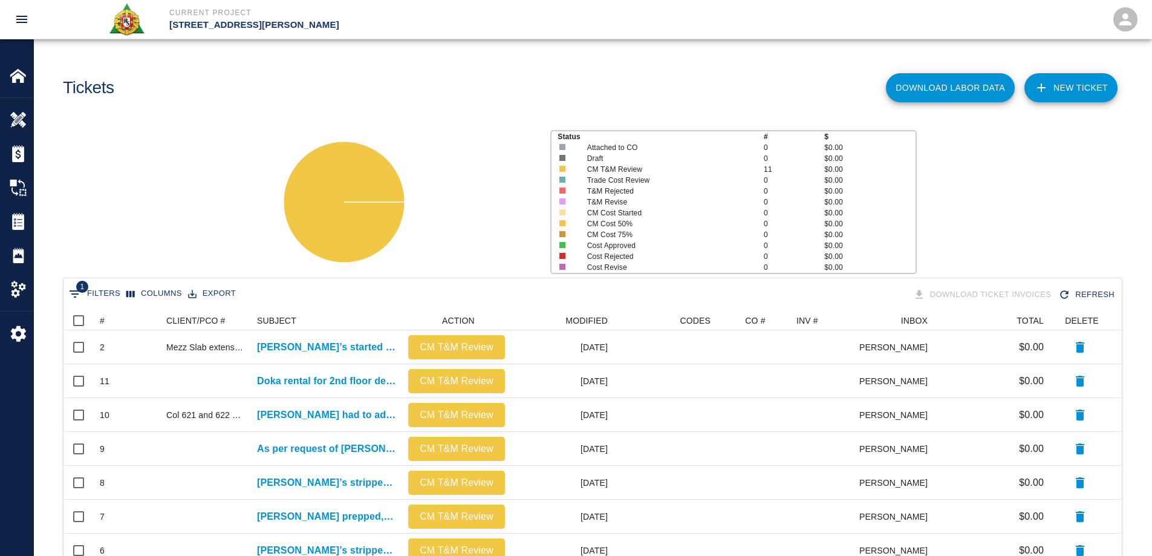
scroll to position [208, 0]
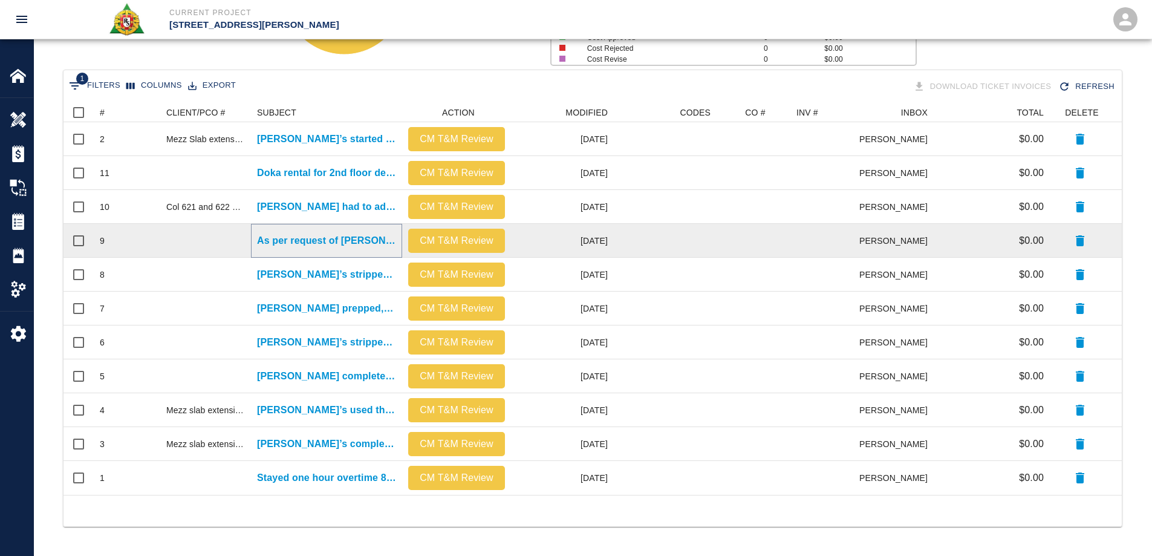
click at [304, 235] on p "As per request of Capelli, Rogers is manning the crane..." at bounding box center [326, 240] width 139 height 15
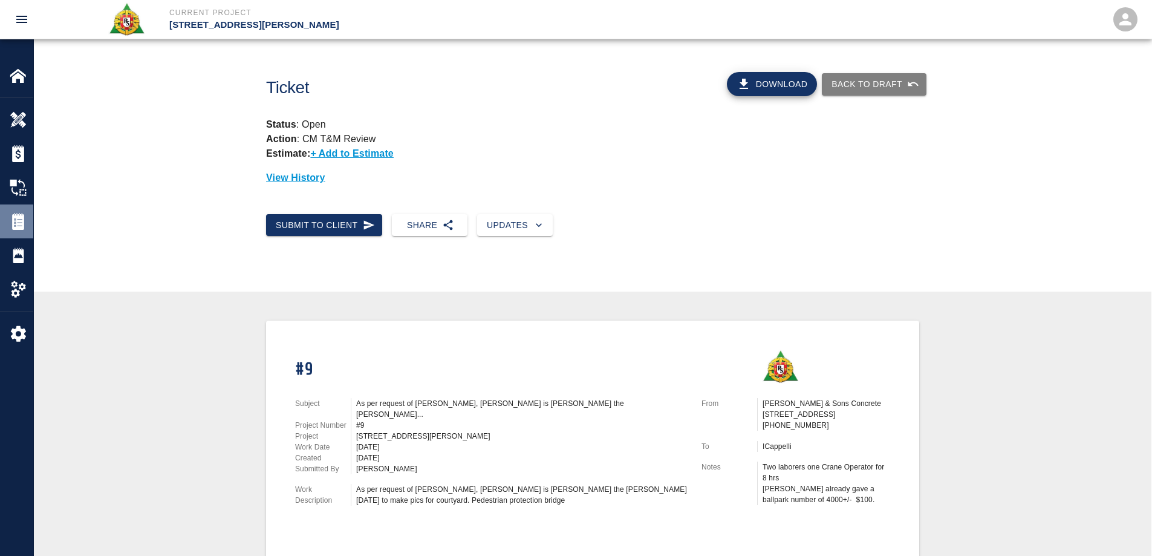
click at [28, 222] on div at bounding box center [27, 221] width 34 height 17
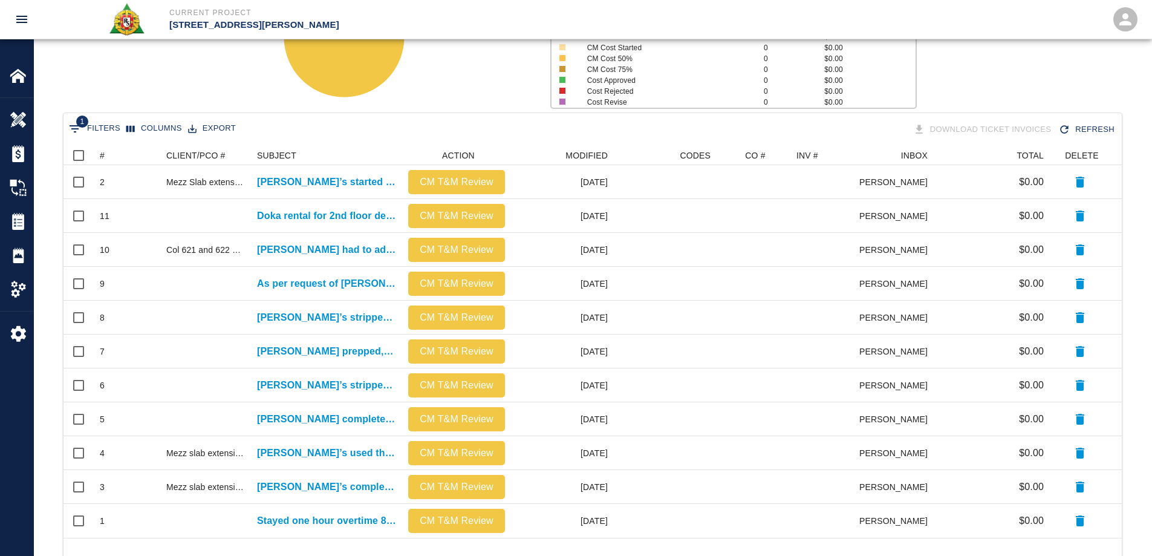
scroll to position [181, 0]
